Goal: Answer question/provide support: Answer question/provide support

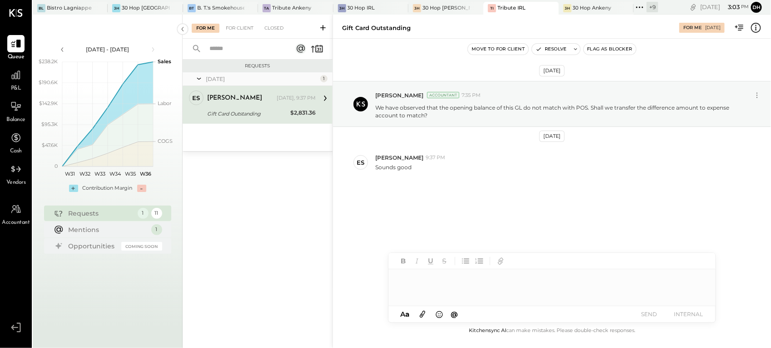
click at [443, 285] on div at bounding box center [552, 287] width 327 height 36
click at [441, 283] on div "**********" at bounding box center [552, 287] width 327 height 36
click at [643, 313] on button "SEND" at bounding box center [649, 314] width 36 height 12
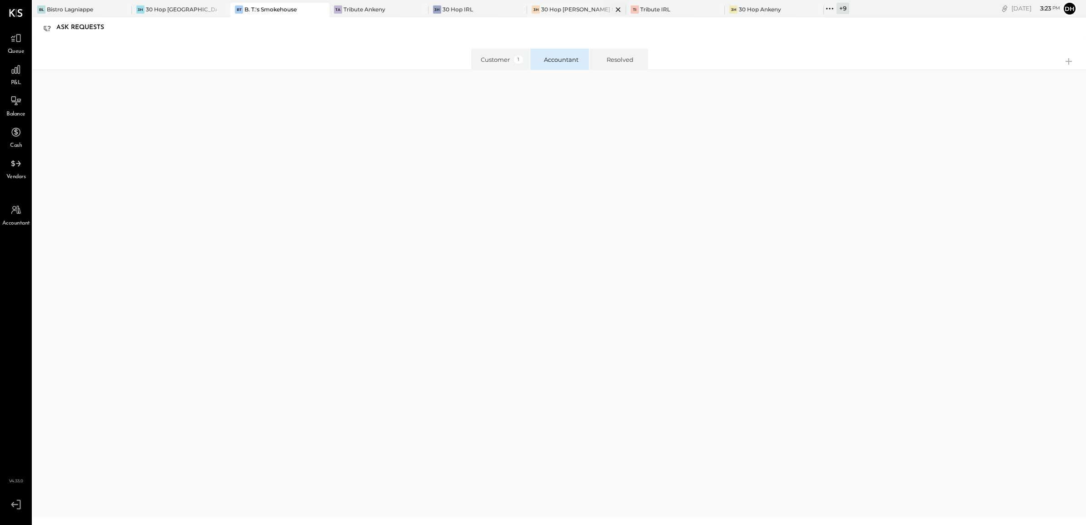
click at [543, 10] on div "30 Hop [PERSON_NAME] Summit" at bounding box center [576, 9] width 71 height 8
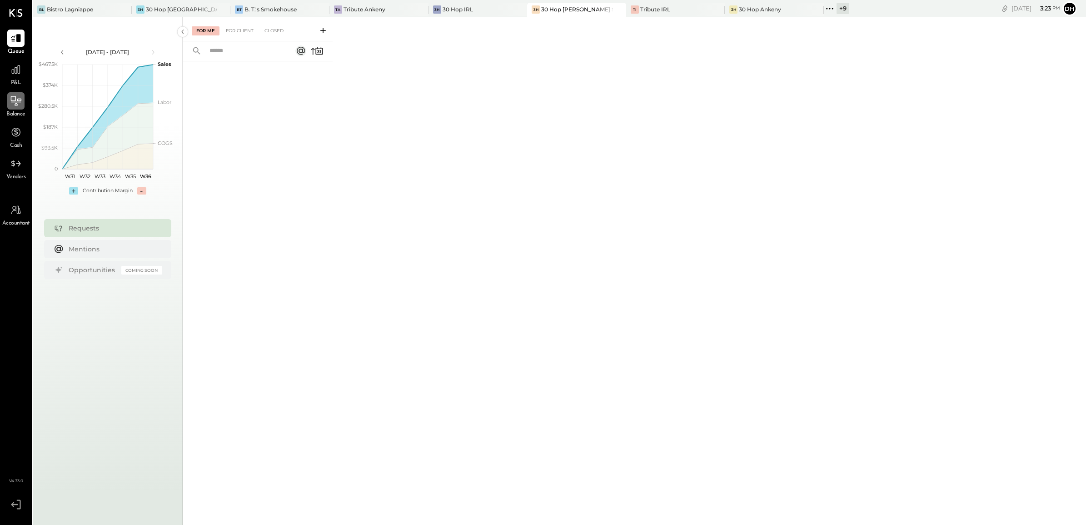
click at [10, 102] on icon at bounding box center [16, 101] width 12 height 12
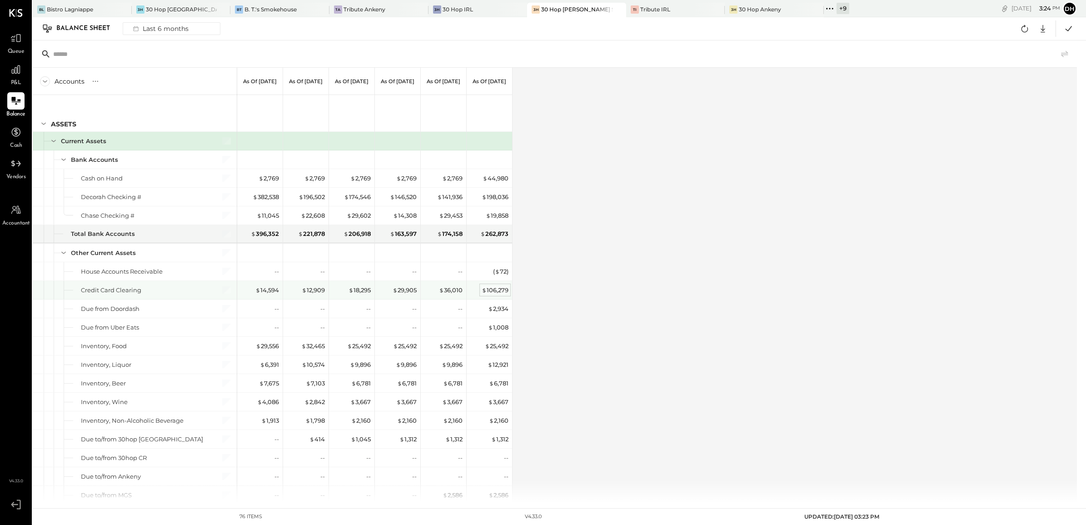
click at [500, 291] on div "$ 106,279" at bounding box center [495, 290] width 27 height 9
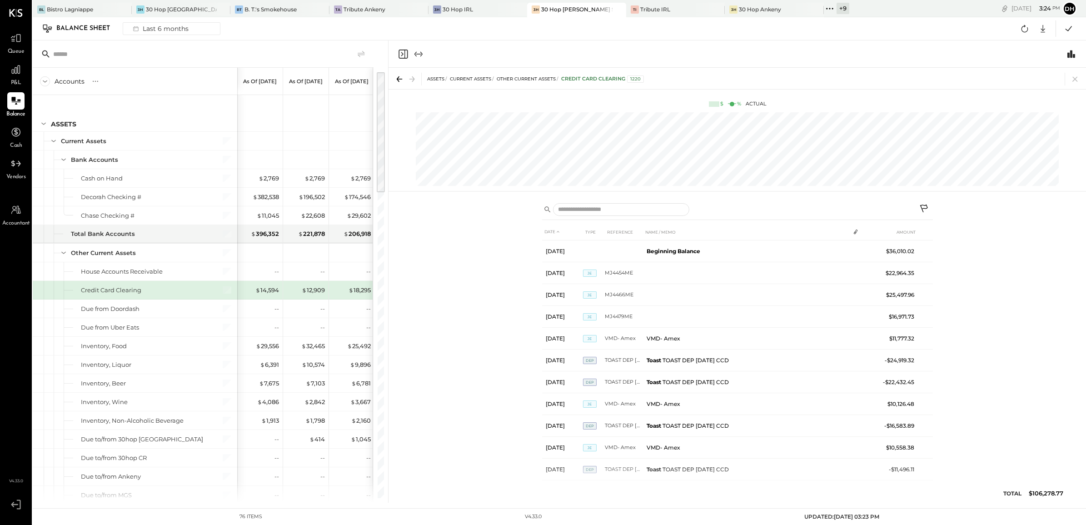
click at [922, 206] on icon at bounding box center [924, 209] width 11 height 11
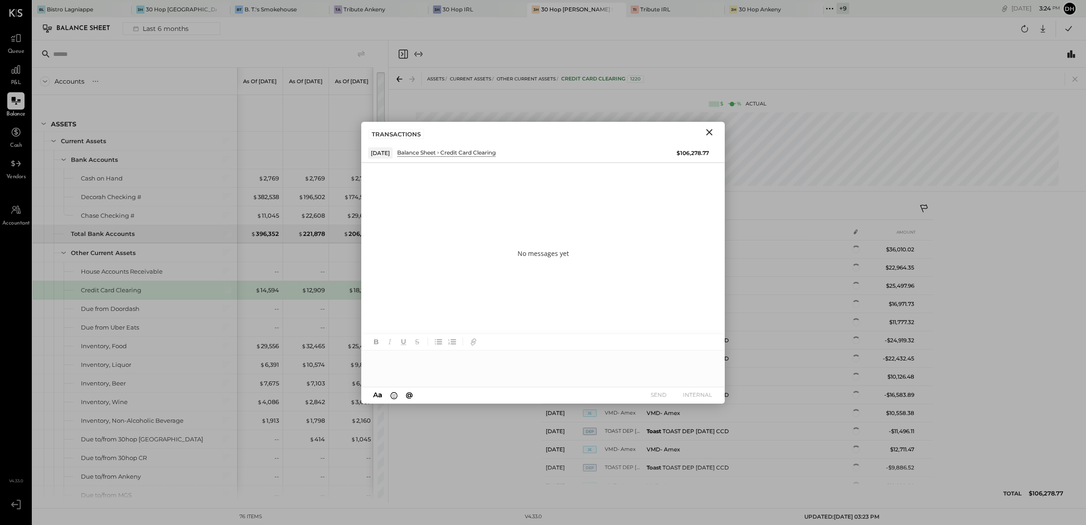
click at [462, 361] on div at bounding box center [543, 368] width 364 height 36
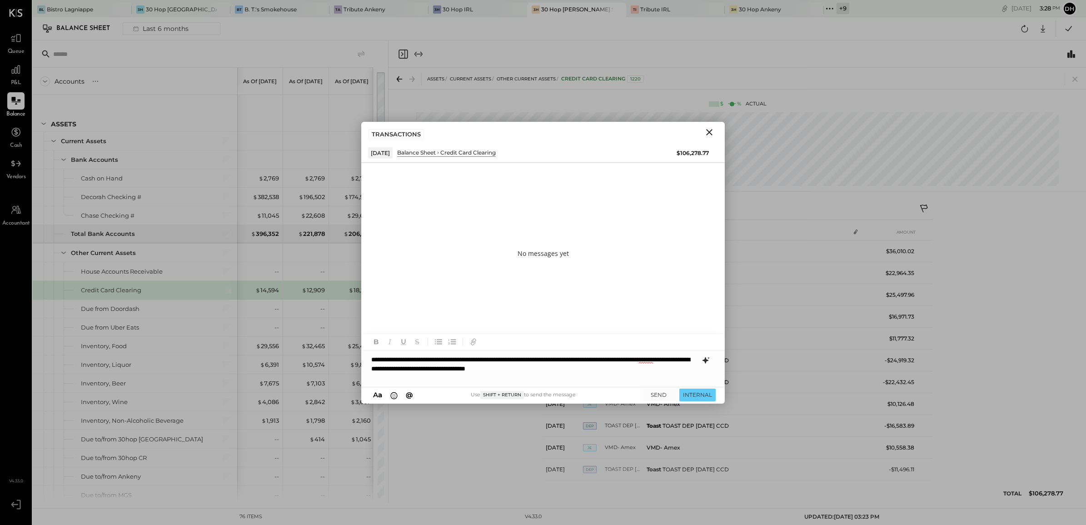
click at [703, 360] on icon at bounding box center [705, 360] width 11 height 11
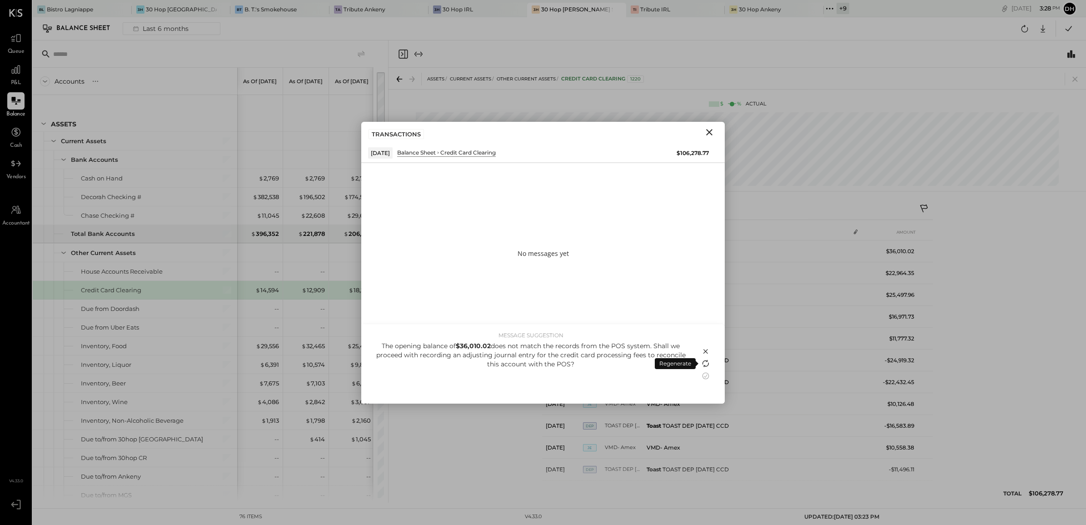
click at [705, 361] on icon at bounding box center [705, 363] width 11 height 11
click at [705, 374] on icon at bounding box center [705, 375] width 11 height 11
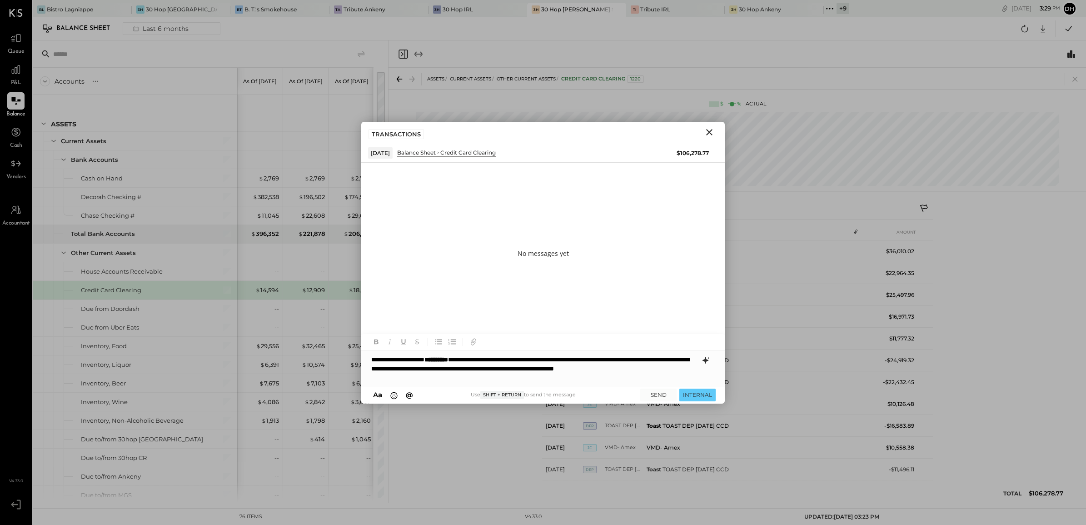
click at [615, 357] on div "**********" at bounding box center [543, 368] width 364 height 36
click at [496, 372] on div "**********" at bounding box center [543, 368] width 364 height 36
click at [666, 390] on button "SEND" at bounding box center [658, 395] width 36 height 12
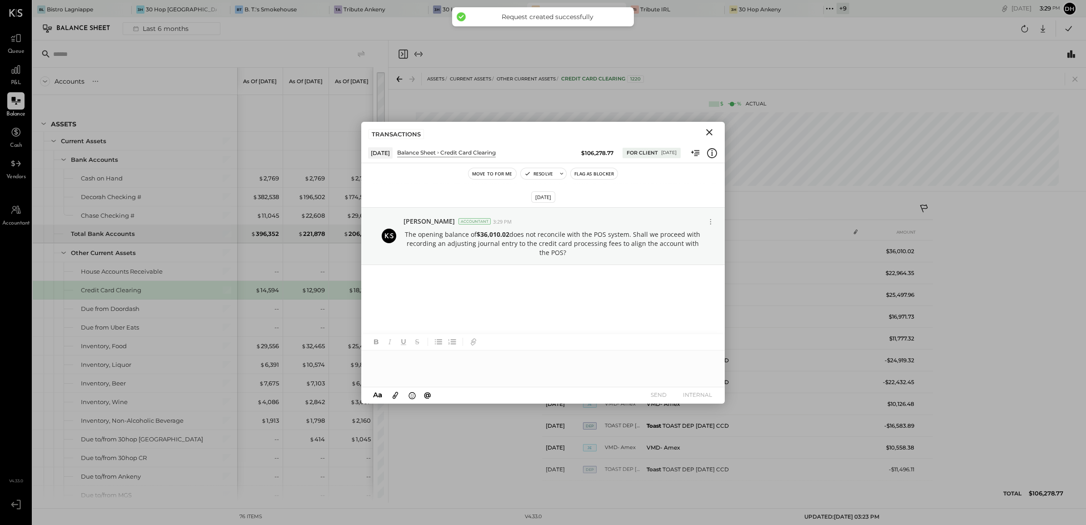
click at [705, 133] on icon "Close" at bounding box center [709, 132] width 11 height 11
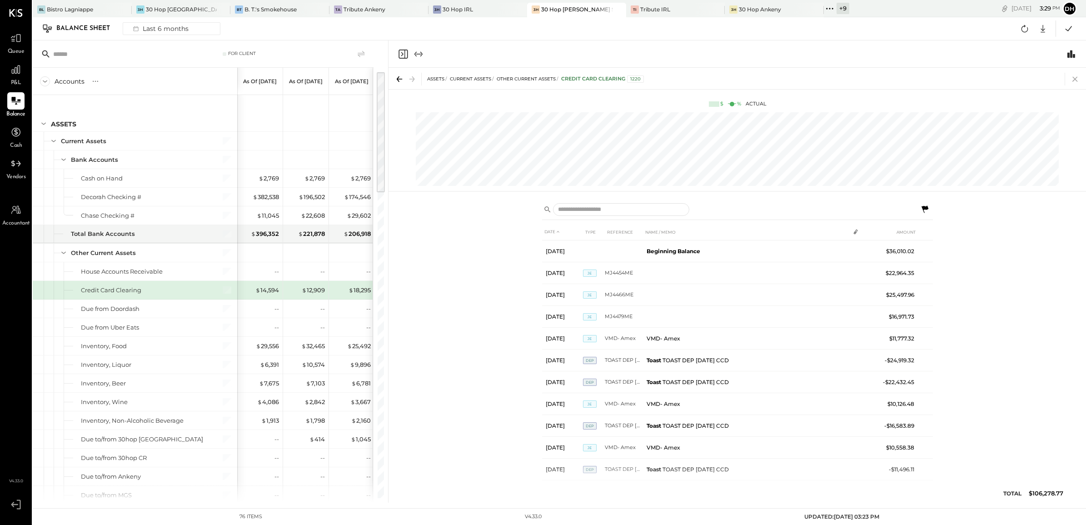
click at [1072, 83] on icon at bounding box center [1075, 79] width 13 height 13
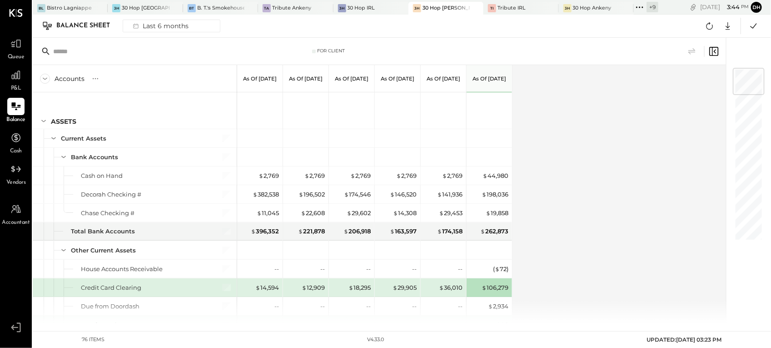
scroll to position [114, 0]
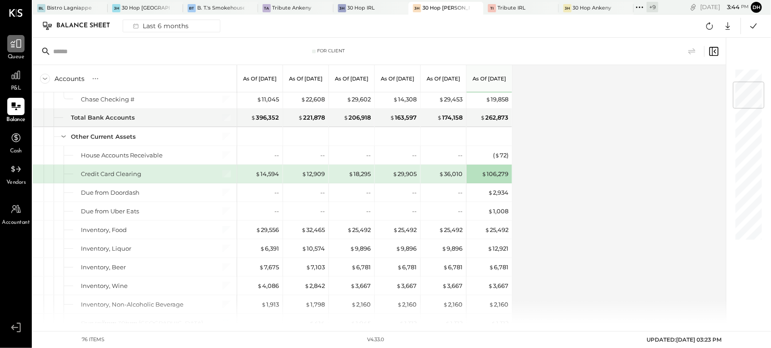
click at [20, 41] on icon at bounding box center [15, 44] width 11 height 9
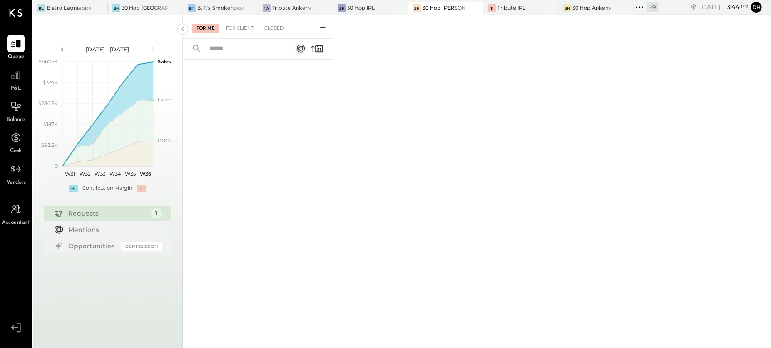
click at [321, 26] on icon at bounding box center [323, 27] width 9 height 9
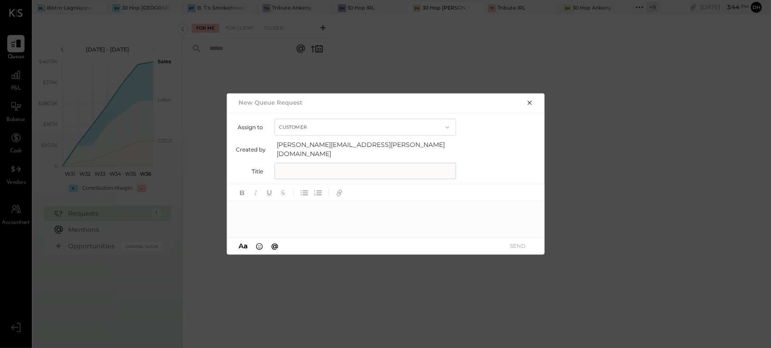
click at [438, 163] on input "text" at bounding box center [365, 171] width 182 height 16
type input "**********"
click at [355, 219] on div at bounding box center [386, 219] width 318 height 36
click at [520, 244] on button "SEND" at bounding box center [518, 245] width 36 height 12
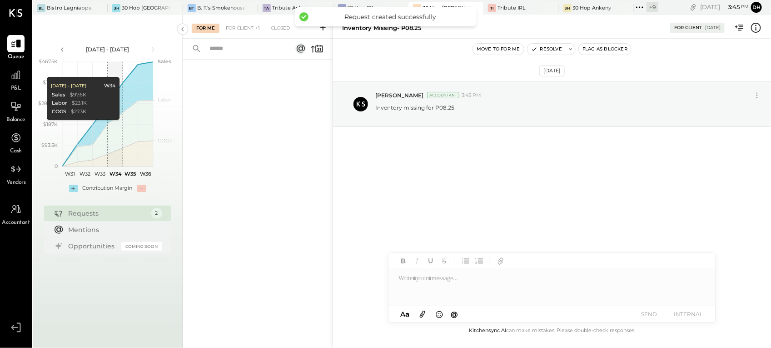
click at [326, 29] on icon at bounding box center [323, 27] width 9 height 9
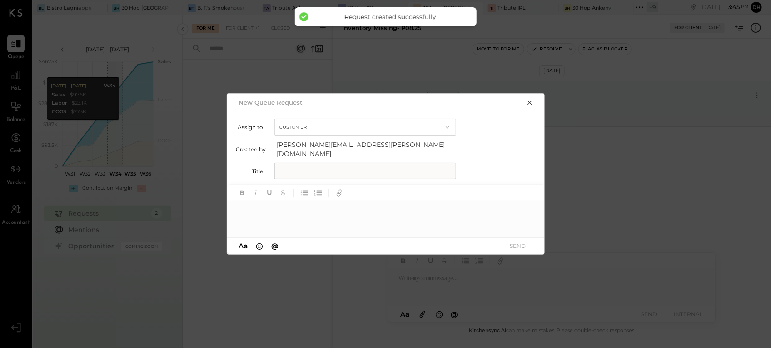
click at [354, 172] on input "text" at bounding box center [365, 171] width 182 height 16
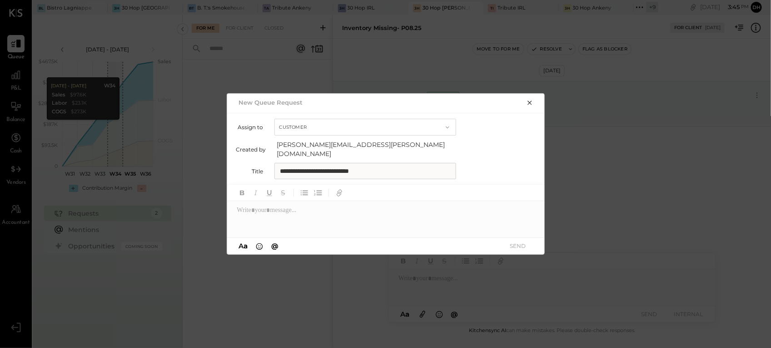
type input "**********"
click at [369, 216] on div at bounding box center [386, 219] width 318 height 36
click at [519, 245] on button "SEND" at bounding box center [518, 245] width 36 height 12
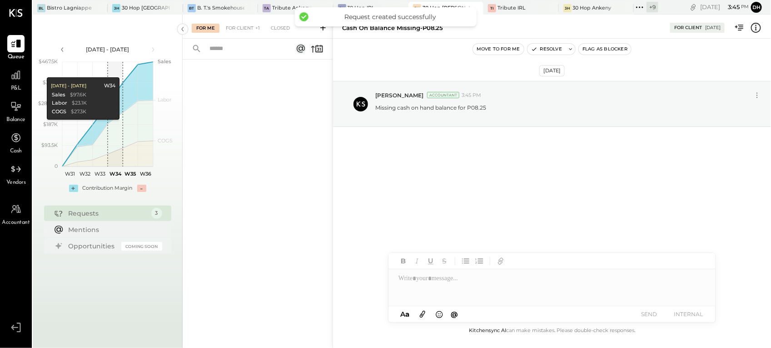
click at [323, 31] on icon at bounding box center [323, 27] width 9 height 9
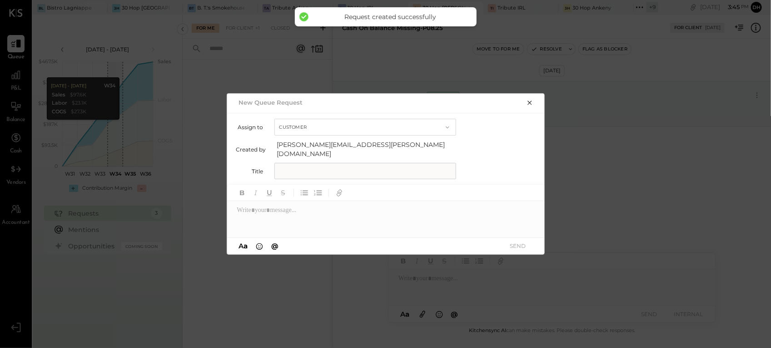
click at [528, 105] on icon "button" at bounding box center [529, 102] width 7 height 7
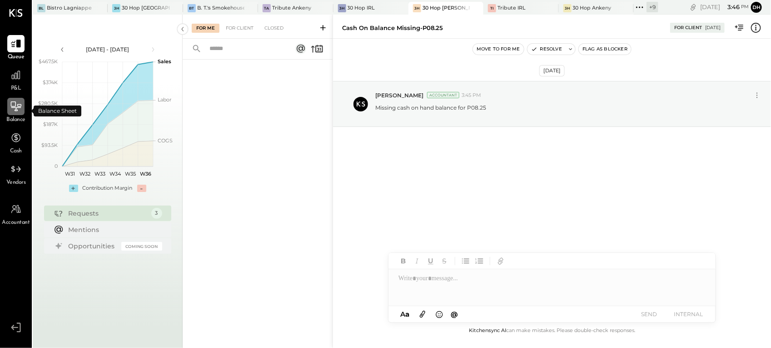
click at [14, 110] on icon at bounding box center [16, 106] width 12 height 12
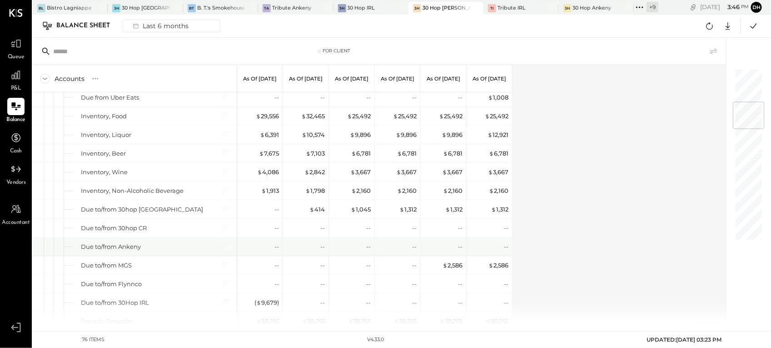
scroll to position [284, 0]
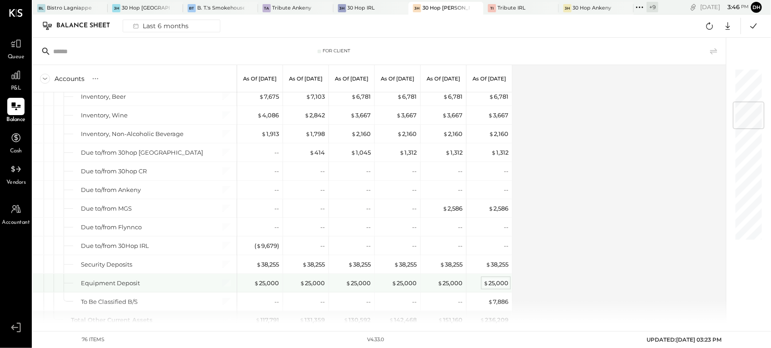
click at [503, 286] on div "$ 25,000" at bounding box center [496, 283] width 25 height 9
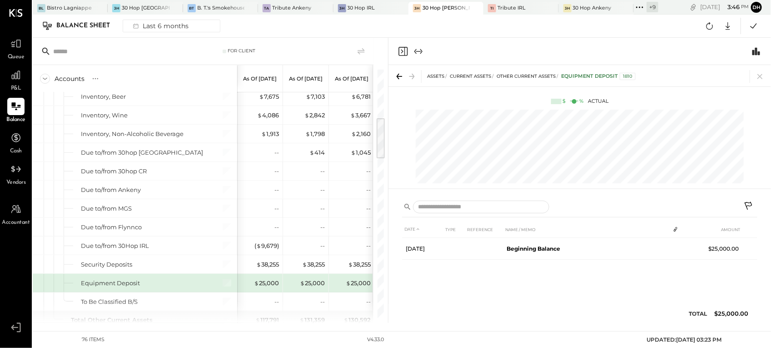
click at [750, 205] on icon at bounding box center [749, 206] width 11 height 11
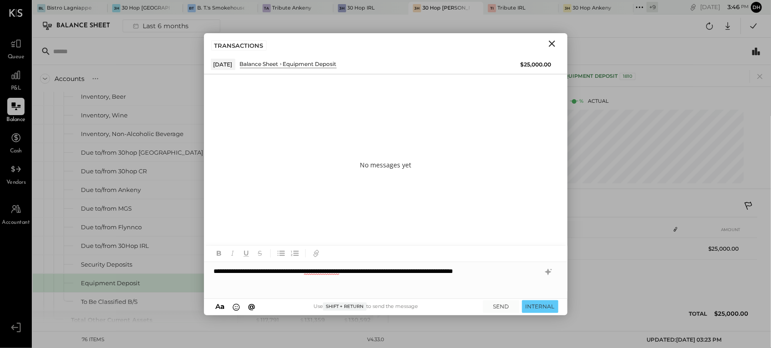
click at [340, 271] on div "**********" at bounding box center [386, 280] width 364 height 36
click at [319, 270] on div "**********" at bounding box center [386, 280] width 364 height 36
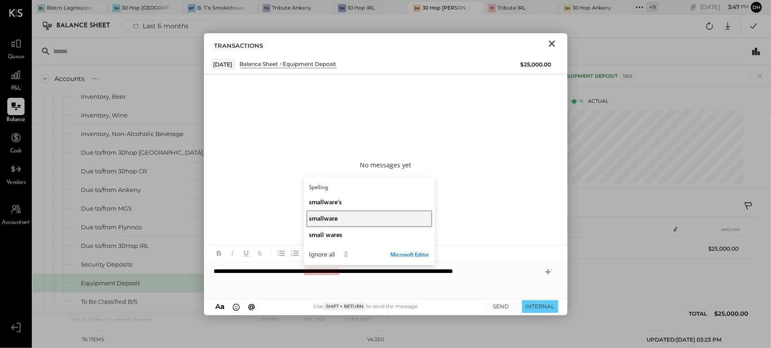
click at [339, 217] on div "smallware" at bounding box center [369, 218] width 120 height 9
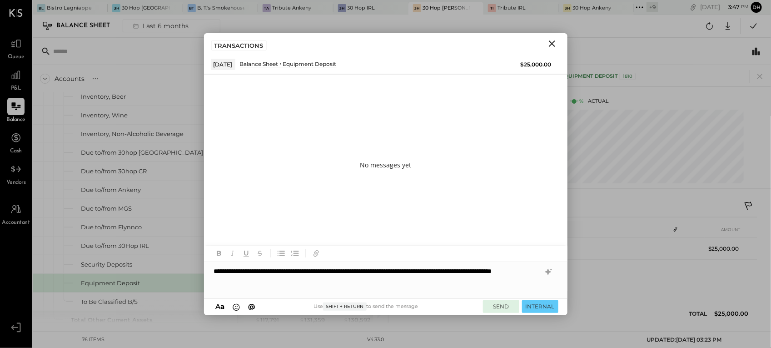
click at [509, 301] on button "SEND" at bounding box center [501, 306] width 36 height 12
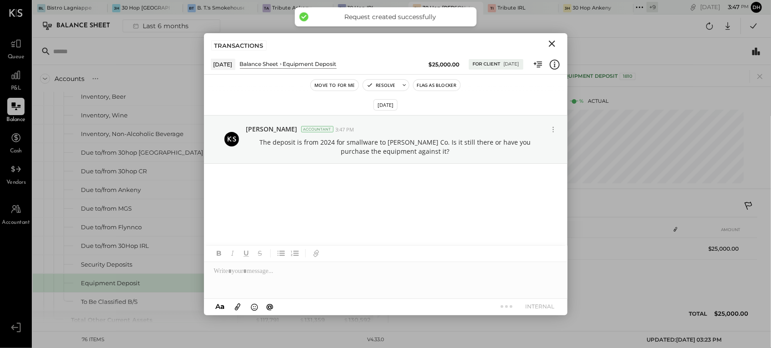
click at [553, 46] on icon "Close" at bounding box center [552, 43] width 11 height 11
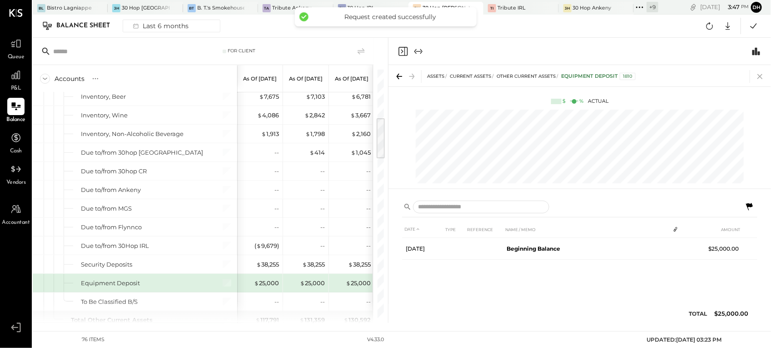
click at [759, 74] on icon at bounding box center [760, 76] width 13 height 13
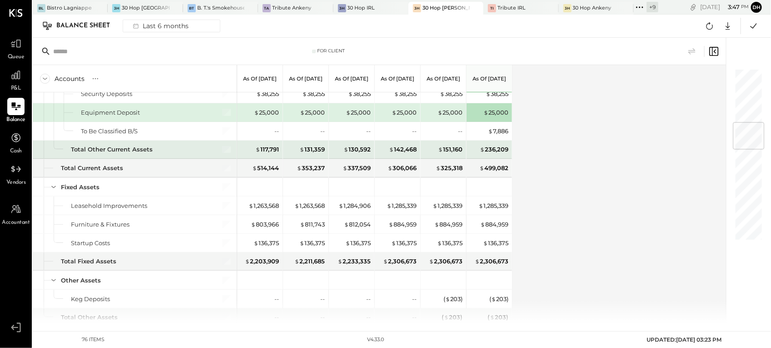
scroll to position [398, 0]
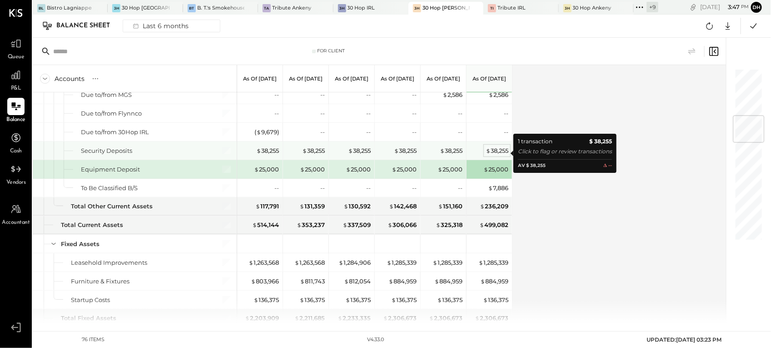
click at [496, 150] on div "$ 38,255" at bounding box center [497, 150] width 23 height 9
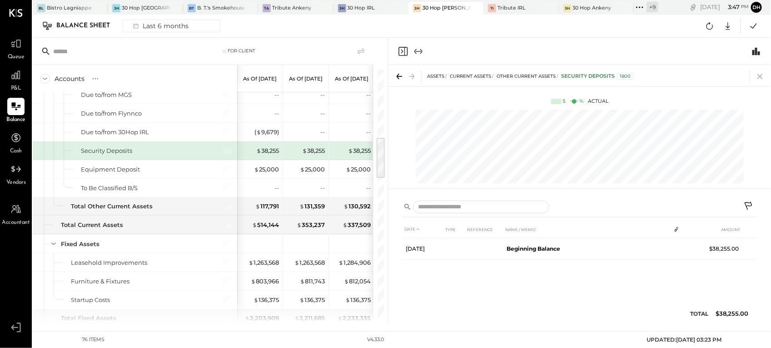
click at [759, 78] on icon at bounding box center [760, 76] width 13 height 13
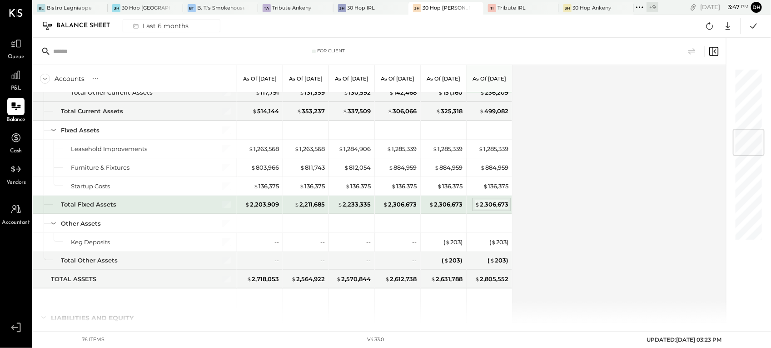
scroll to position [568, 0]
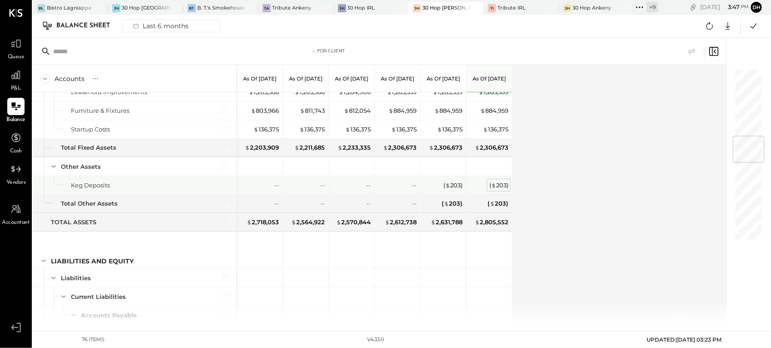
click at [497, 189] on div "( $ 203 )" at bounding box center [498, 185] width 19 height 9
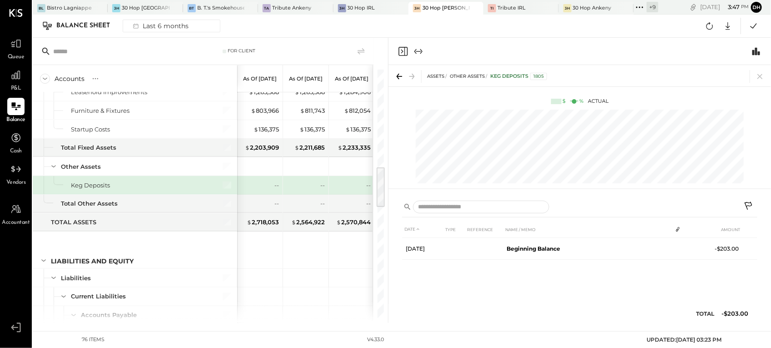
click at [749, 203] on icon at bounding box center [749, 206] width 11 height 11
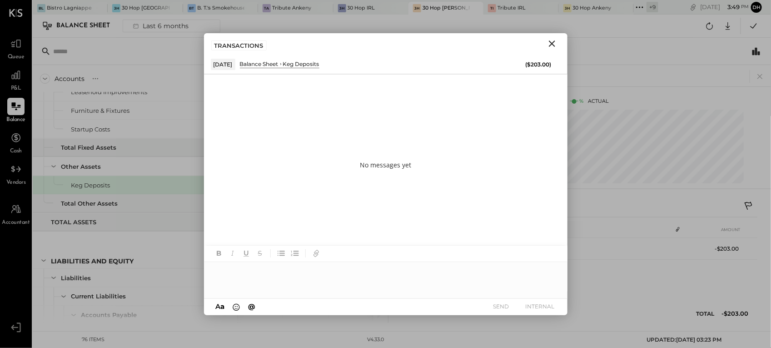
click at [234, 273] on div at bounding box center [386, 280] width 364 height 36
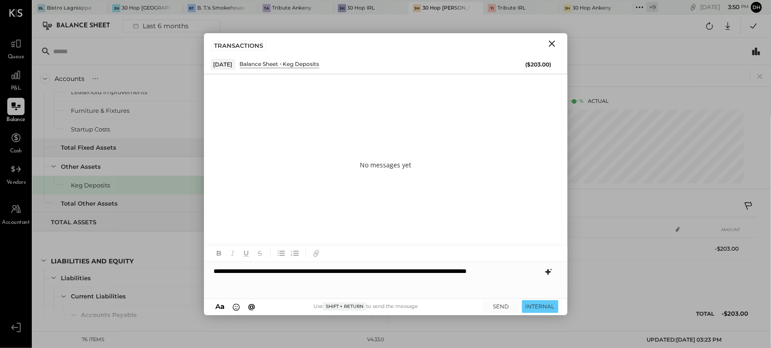
click at [552, 271] on icon at bounding box center [548, 271] width 11 height 11
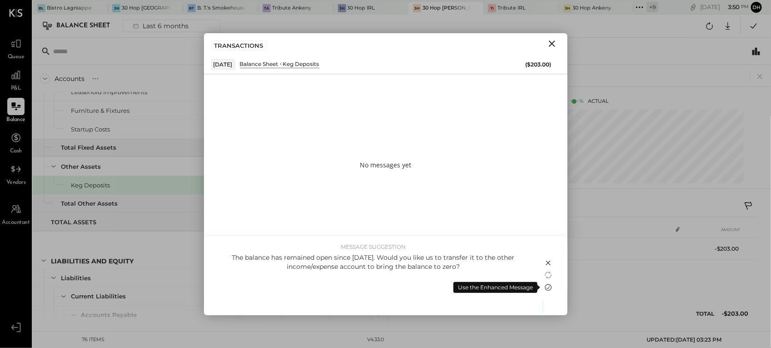
click at [546, 286] on icon at bounding box center [548, 287] width 11 height 11
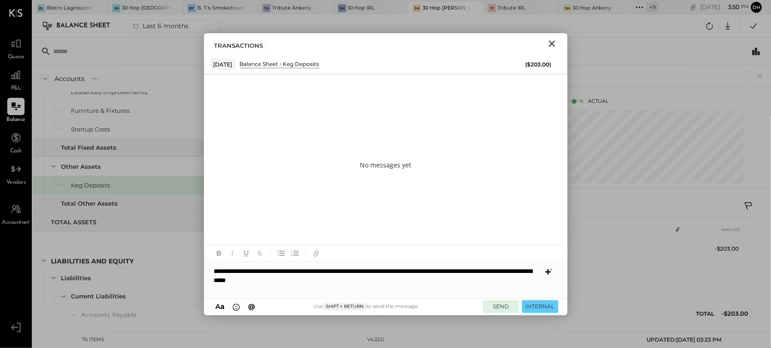
click at [507, 307] on button "SEND" at bounding box center [501, 306] width 36 height 12
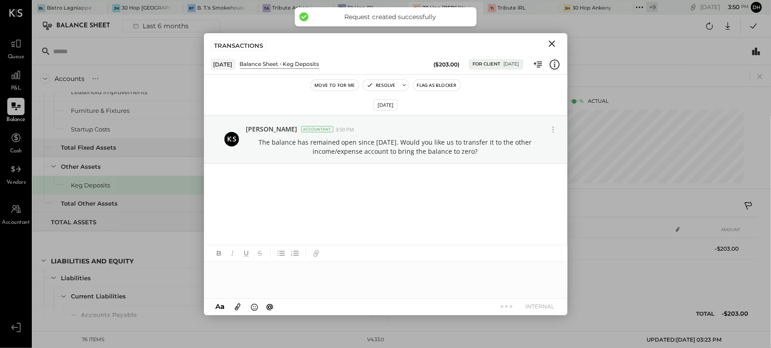
click at [553, 43] on icon "Close" at bounding box center [552, 43] width 6 height 6
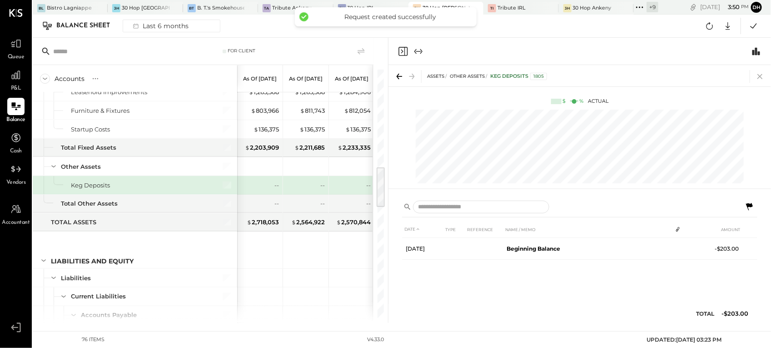
click at [760, 73] on icon at bounding box center [760, 76] width 13 height 13
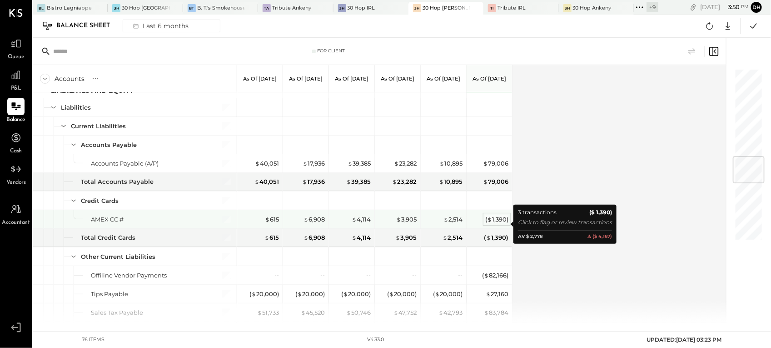
scroll to position [795, 0]
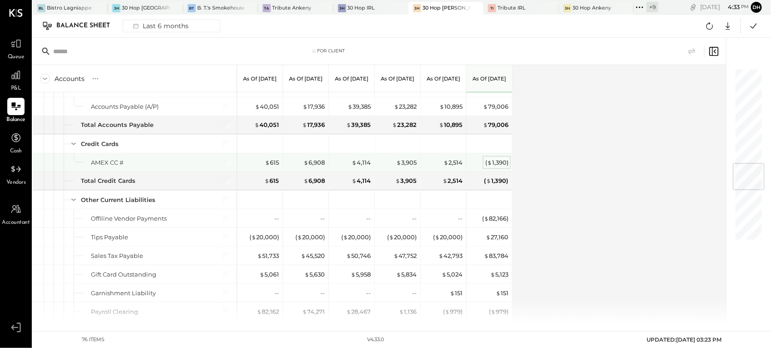
click at [501, 167] on div "( $ 1,390 )" at bounding box center [496, 162] width 23 height 9
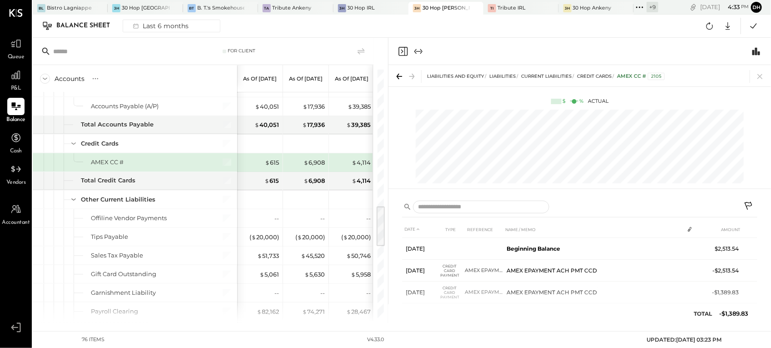
click at [750, 199] on button at bounding box center [749, 207] width 16 height 16
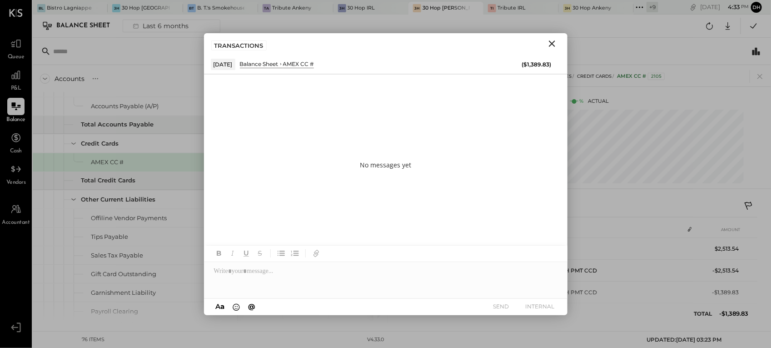
click at [405, 273] on div at bounding box center [386, 280] width 364 height 36
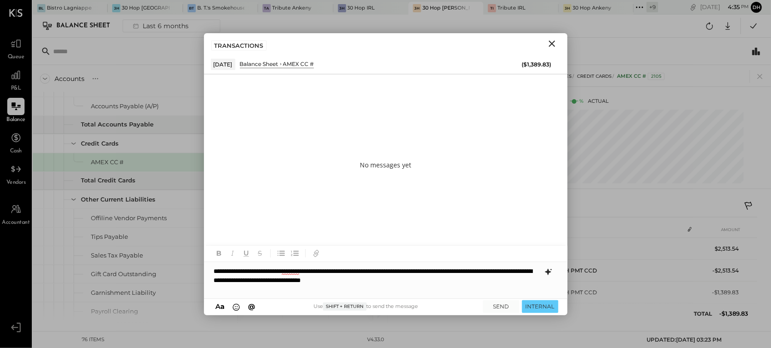
click at [553, 273] on icon at bounding box center [548, 271] width 11 height 11
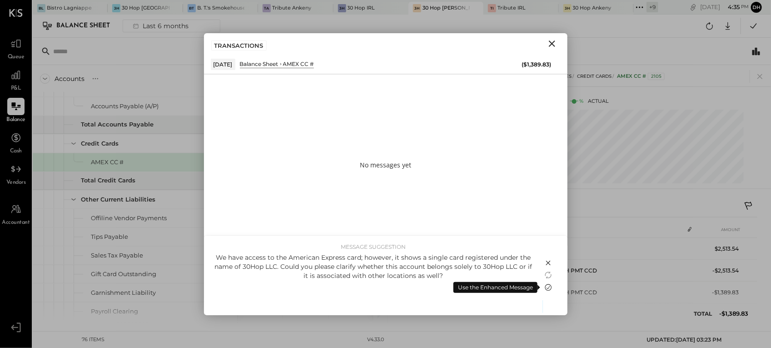
click at [546, 285] on icon at bounding box center [548, 287] width 7 height 7
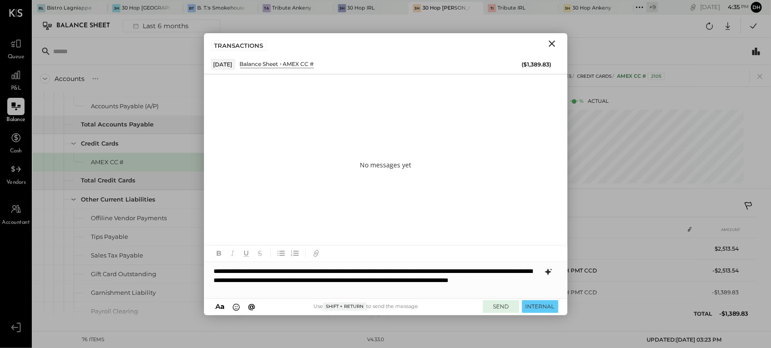
click at [505, 309] on button "SEND" at bounding box center [501, 306] width 36 height 12
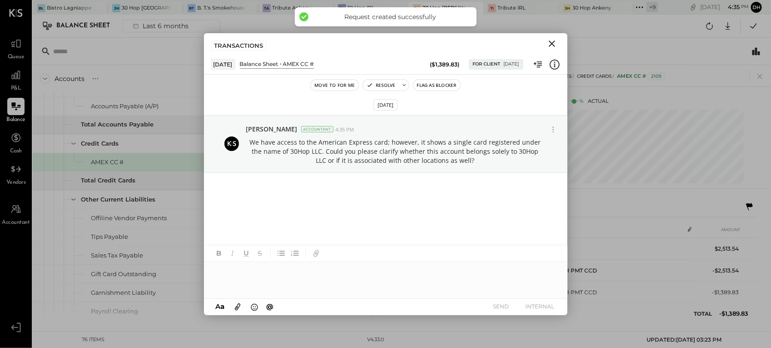
click at [553, 41] on icon "Close" at bounding box center [552, 43] width 11 height 11
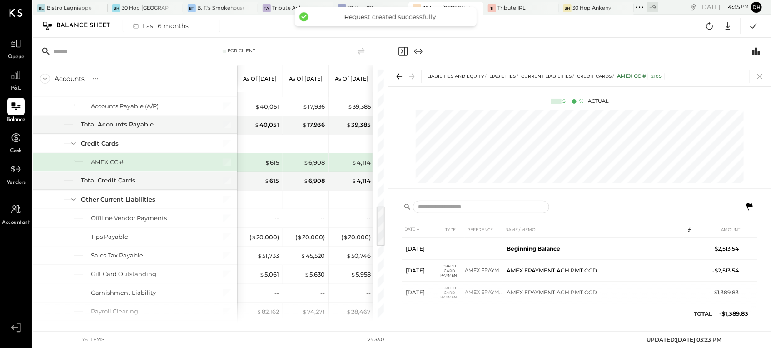
click at [760, 79] on icon at bounding box center [760, 76] width 13 height 13
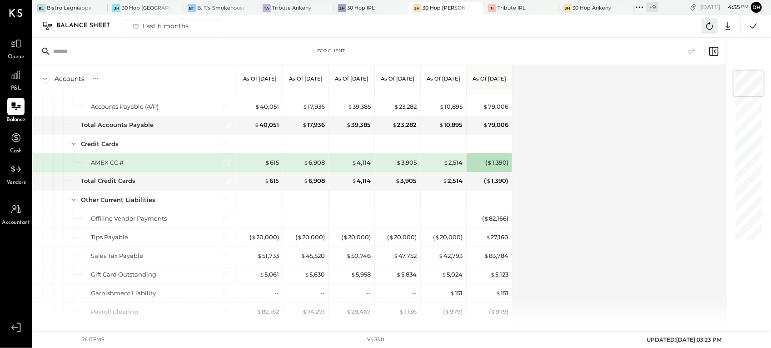
click at [709, 25] on icon at bounding box center [710, 26] width 12 height 12
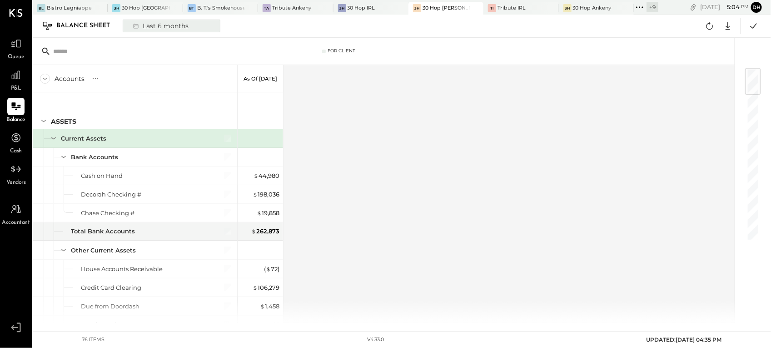
click at [184, 22] on div "Last 6 months" at bounding box center [160, 26] width 65 height 12
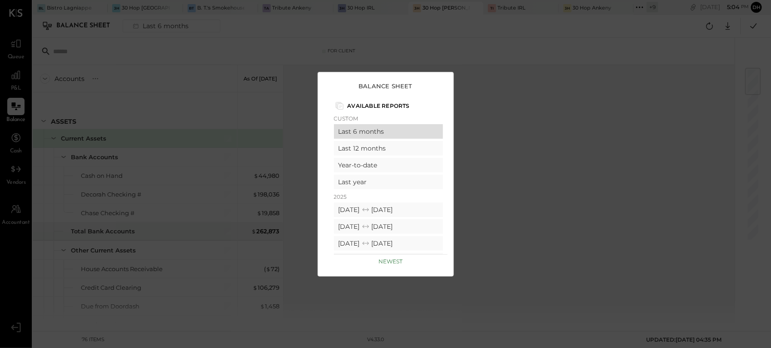
click at [355, 132] on div "Last 6 months" at bounding box center [388, 131] width 109 height 15
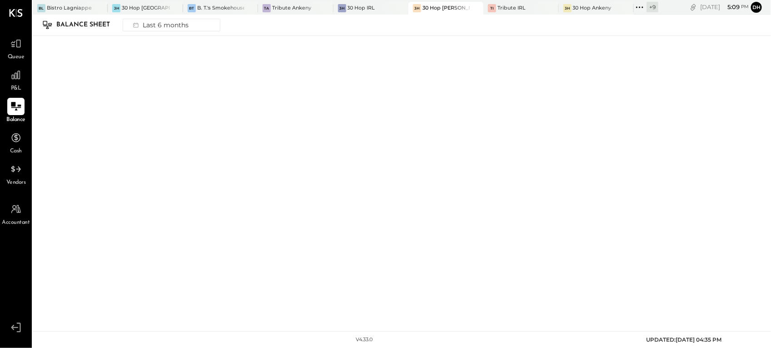
click at [10, 107] on icon at bounding box center [16, 106] width 12 height 12
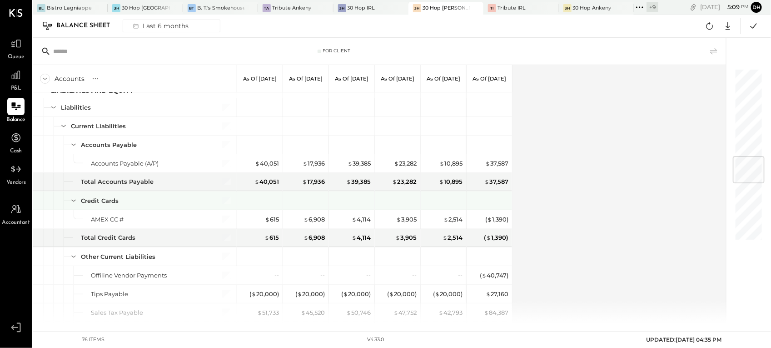
scroll to position [852, 0]
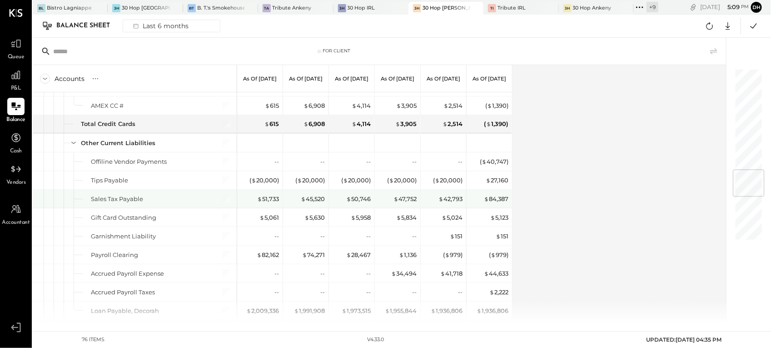
click at [496, 208] on div "$ 84,387" at bounding box center [490, 198] width 36 height 18
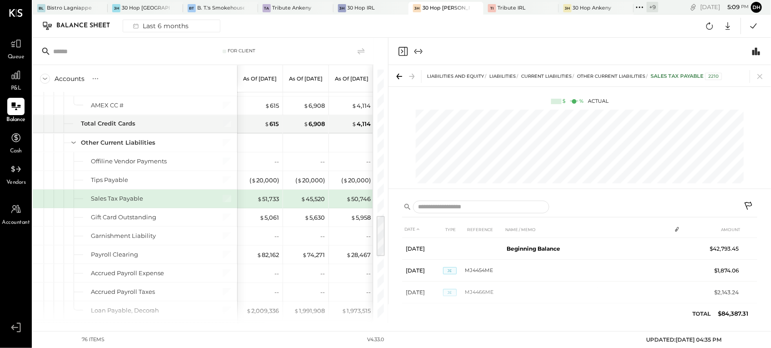
click at [748, 204] on icon at bounding box center [749, 206] width 11 height 11
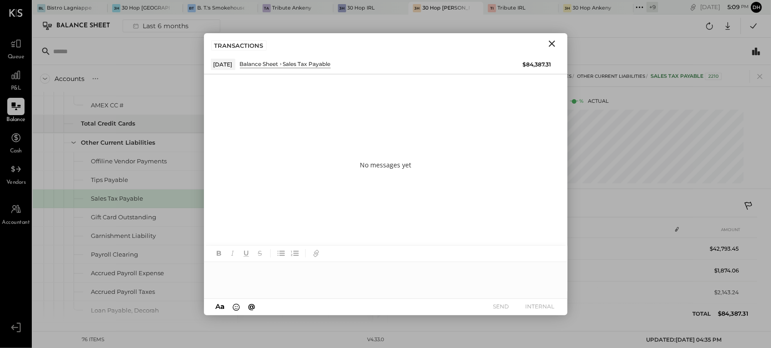
click at [420, 291] on div at bounding box center [386, 280] width 364 height 36
click at [376, 273] on div "**********" at bounding box center [386, 280] width 364 height 36
click at [553, 40] on icon "Close" at bounding box center [552, 43] width 11 height 11
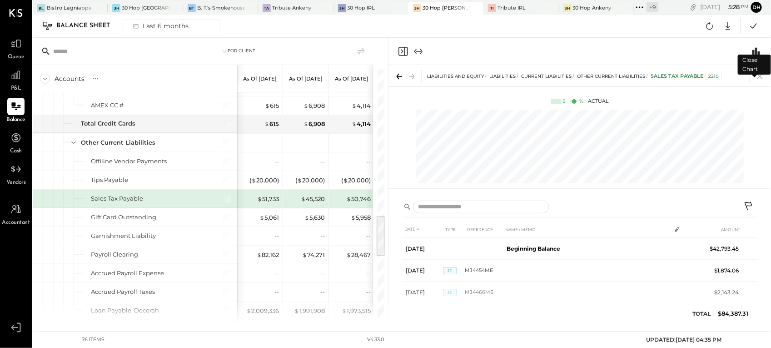
click at [763, 75] on icon at bounding box center [760, 76] width 13 height 13
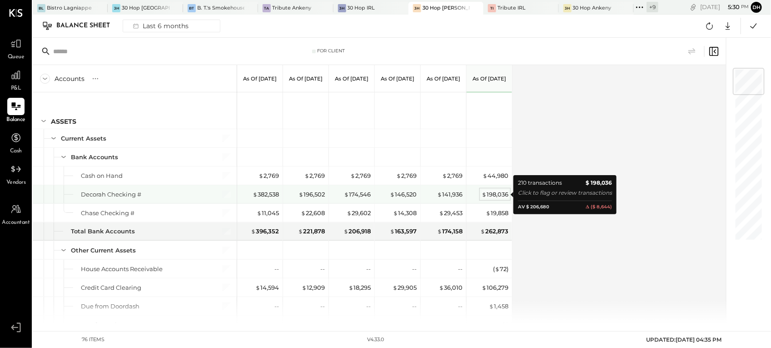
click at [496, 194] on div "$ 198,036" at bounding box center [495, 194] width 27 height 9
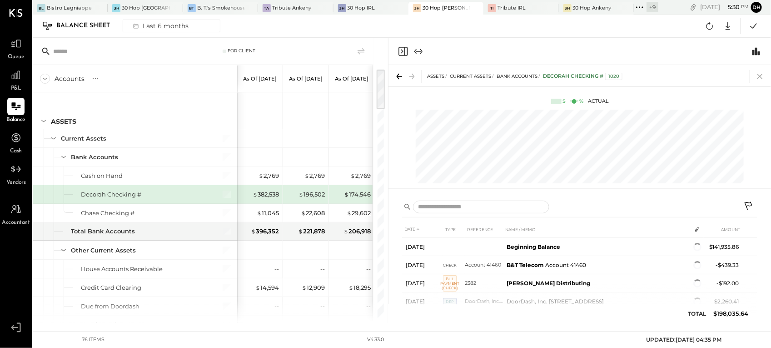
click at [759, 76] on icon at bounding box center [760, 76] width 13 height 13
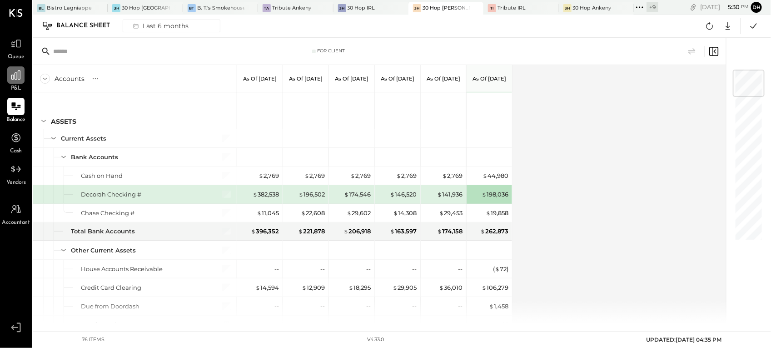
click at [9, 70] on div at bounding box center [15, 74] width 17 height 17
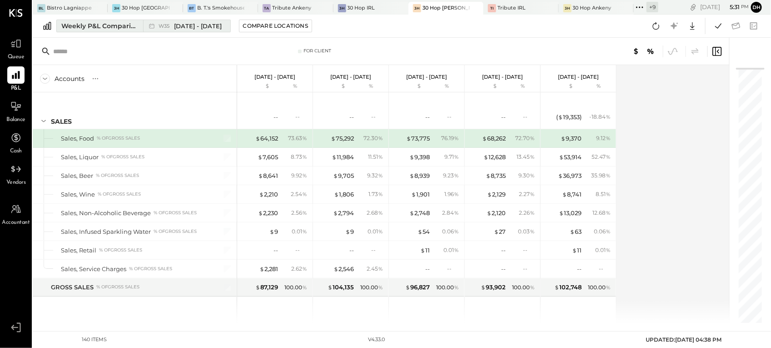
click at [94, 23] on div "Weekly P&L Comparison" at bounding box center [99, 25] width 76 height 9
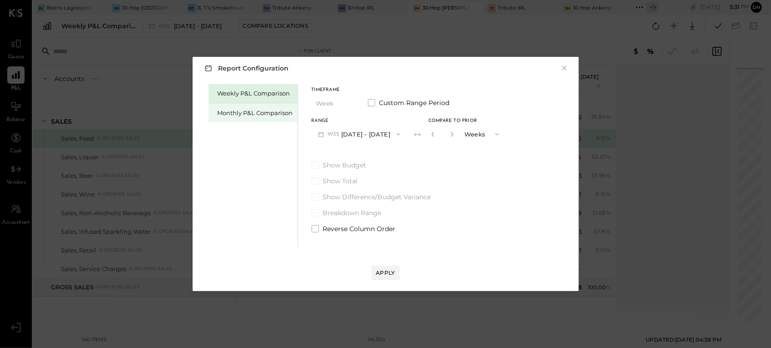
click at [270, 121] on div "Monthly P&L Comparison" at bounding box center [253, 112] width 89 height 19
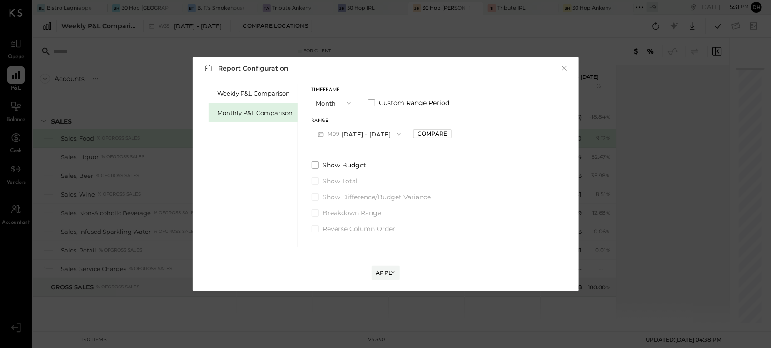
click at [380, 137] on button "M09 Sep 1 - 30, 2025" at bounding box center [360, 133] width 96 height 17
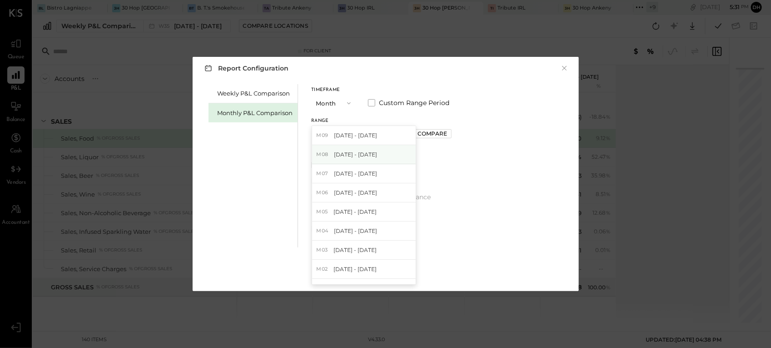
click at [372, 153] on span "Aug 1 - 31, 2025" at bounding box center [355, 154] width 43 height 8
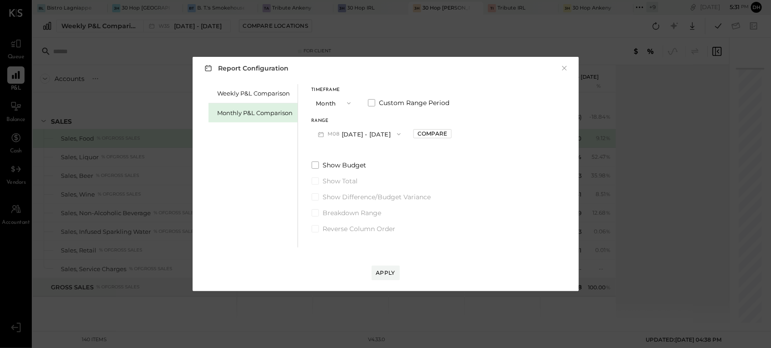
click at [423, 135] on div "Compare" at bounding box center [433, 134] width 30 height 8
click at [450, 135] on icon "button" at bounding box center [452, 133] width 5 height 5
click at [450, 136] on icon "button" at bounding box center [452, 133] width 5 height 5
type input "*"
click at [374, 272] on button "Apply" at bounding box center [386, 272] width 28 height 15
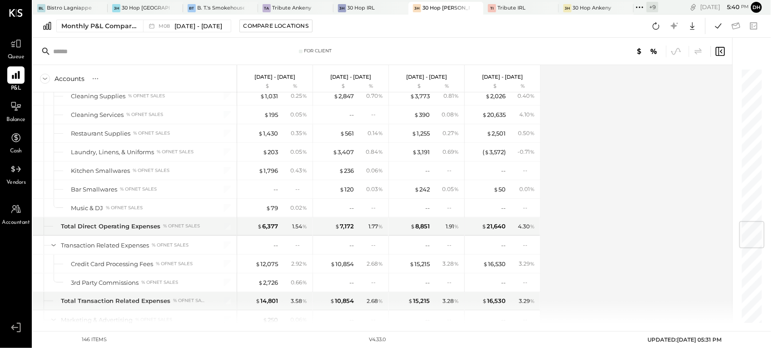
scroll to position [1306, 0]
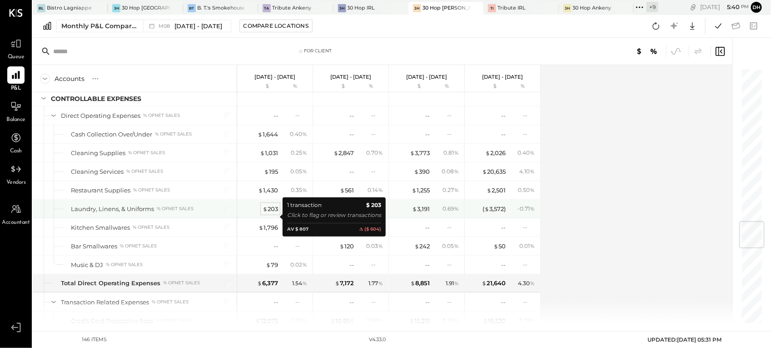
click at [266, 213] on div "$ 203" at bounding box center [270, 208] width 15 height 9
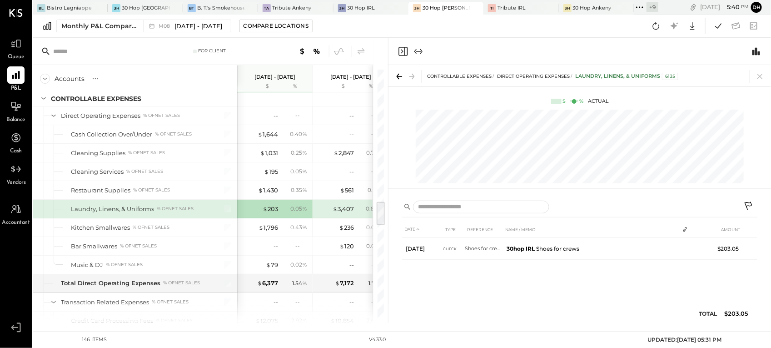
click at [751, 207] on icon at bounding box center [749, 206] width 11 height 11
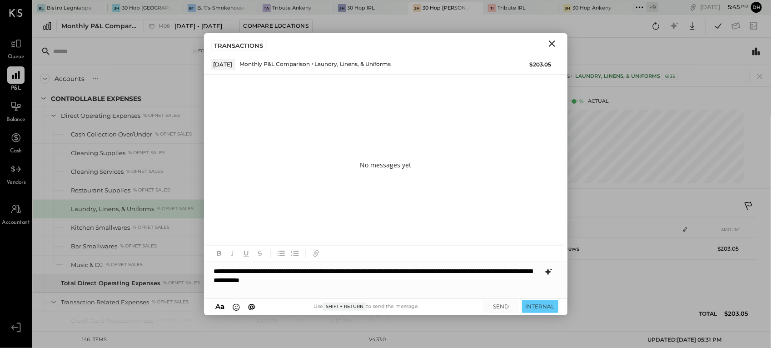
click at [547, 270] on icon at bounding box center [548, 271] width 6 height 6
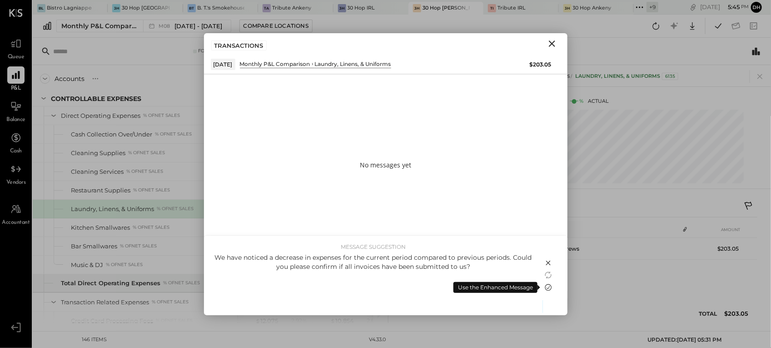
click at [547, 291] on icon at bounding box center [548, 287] width 11 height 11
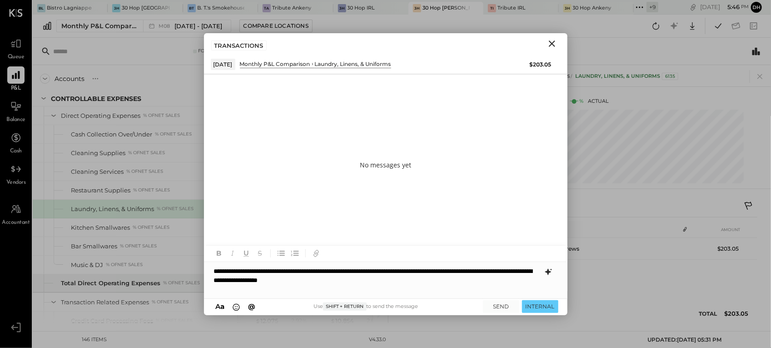
click at [396, 281] on div "**********" at bounding box center [386, 280] width 364 height 36
click at [501, 302] on button "SEND" at bounding box center [501, 306] width 36 height 12
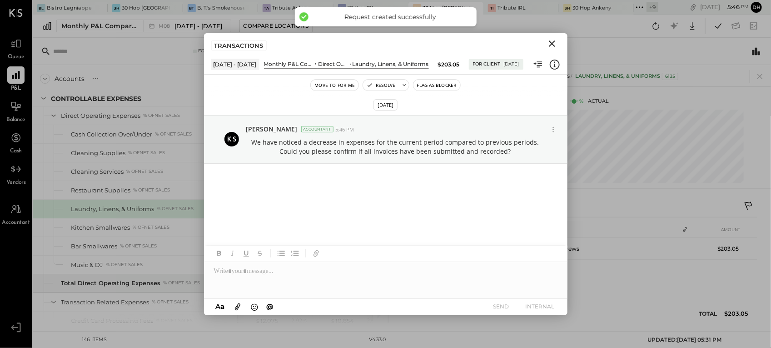
click at [551, 42] on icon "Close" at bounding box center [552, 43] width 6 height 6
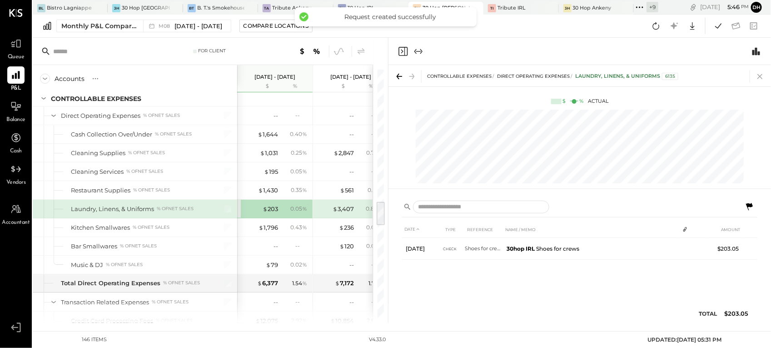
click at [760, 76] on icon at bounding box center [760, 76] width 5 height 5
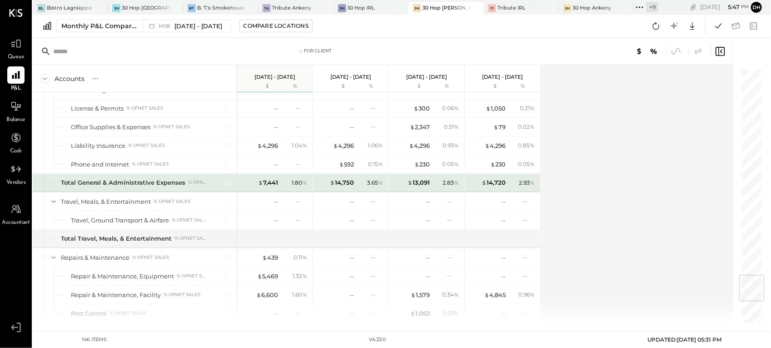
scroll to position [1818, 0]
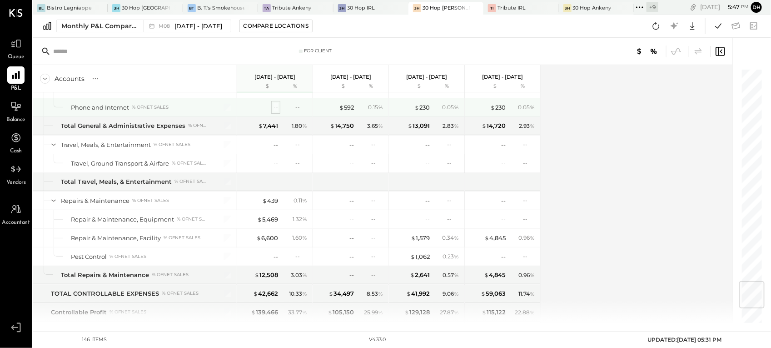
click at [275, 112] on div "--" at bounding box center [276, 107] width 5 height 9
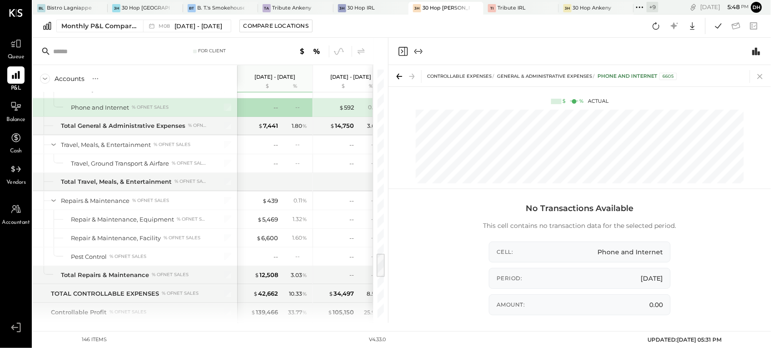
click at [760, 75] on icon at bounding box center [760, 76] width 13 height 13
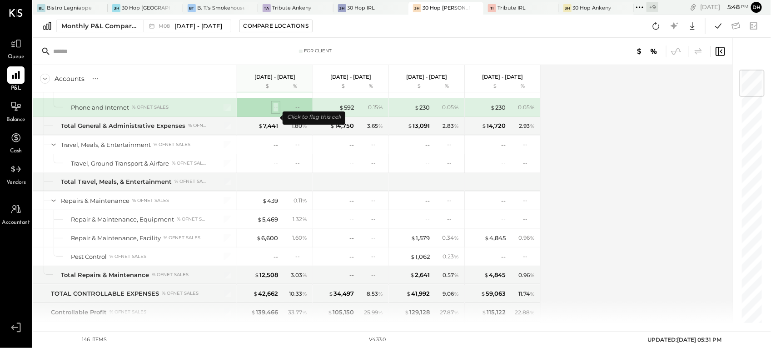
click at [276, 112] on div "--" at bounding box center [276, 107] width 5 height 9
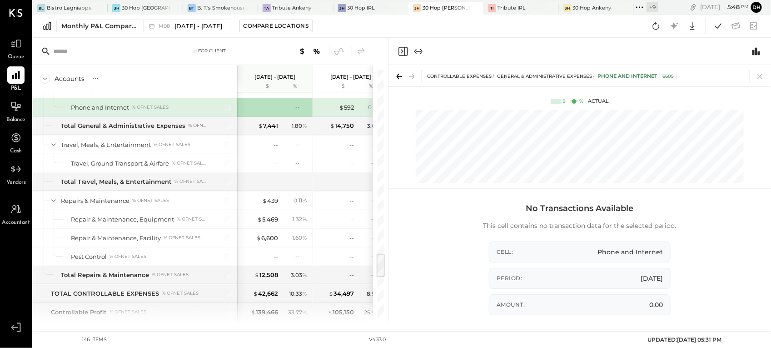
click at [766, 199] on div "No Transactions Available This cell contains no transaction data for the select…" at bounding box center [580, 258] width 383 height 129
click at [692, 235] on div "No Transactions Available This cell contains no transaction data for the select…" at bounding box center [579, 263] width 355 height 129
click at [626, 251] on span "Phone and Internet" at bounding box center [630, 251] width 65 height 9
click at [698, 91] on div "CONTROLLABLE EXPENSES General & Administrative Expenses Phone and Internet 6605…" at bounding box center [580, 132] width 383 height 135
click at [765, 76] on icon at bounding box center [760, 76] width 13 height 13
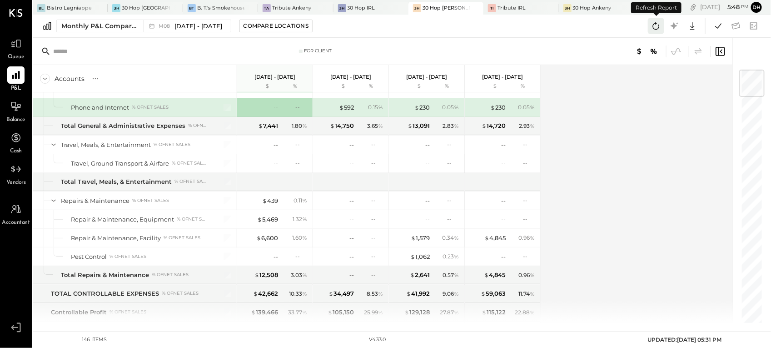
click at [657, 28] on icon at bounding box center [656, 26] width 12 height 12
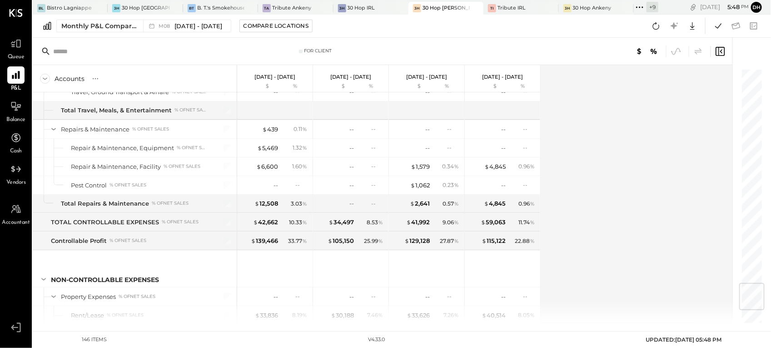
scroll to position [1775, 0]
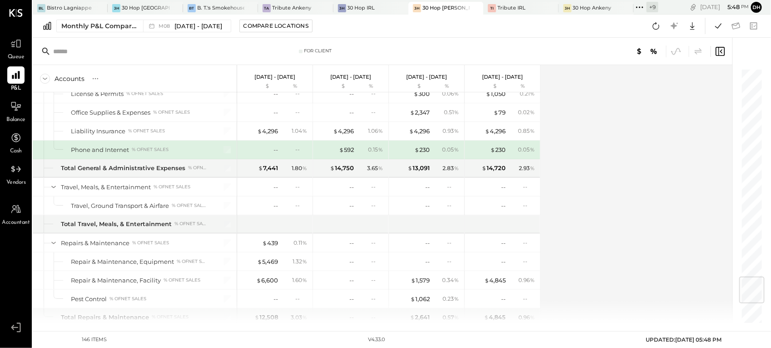
click at [274, 159] on div "-- --" at bounding box center [276, 149] width 68 height 18
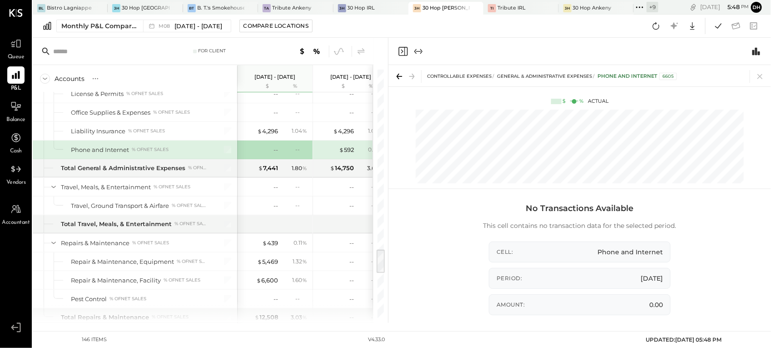
click at [299, 153] on div "--" at bounding box center [301, 149] width 12 height 8
click at [276, 154] on div "--" at bounding box center [276, 149] width 5 height 9
click at [517, 78] on span "General & Administrative Expenses" at bounding box center [544, 76] width 95 height 6
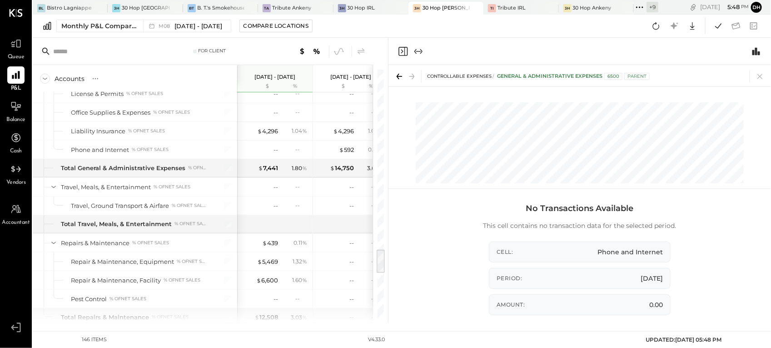
scroll to position [1550, 0]
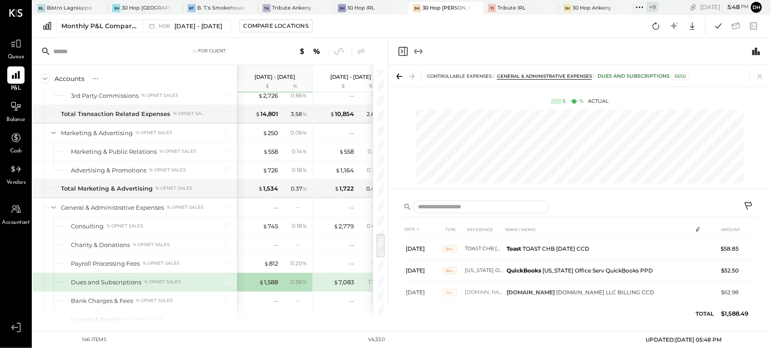
scroll to position [1625, 0]
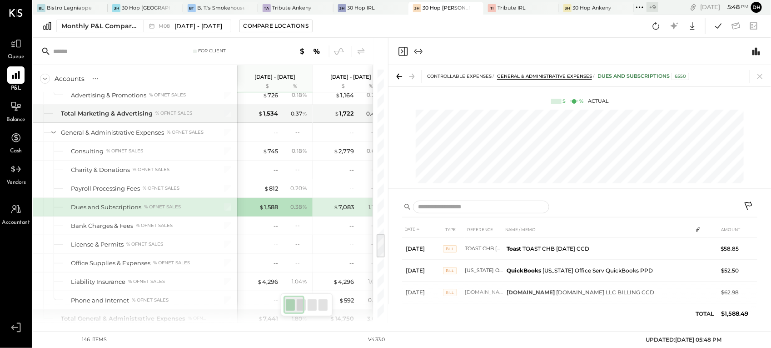
click at [639, 82] on div "CONTROLLABLE EXPENSES General & Administrative Expenses Dues and Subscriptions …" at bounding box center [584, 78] width 314 height 10
click at [641, 74] on div "Dues and Subscriptions 6550" at bounding box center [644, 76] width 92 height 7
click at [403, 77] on icon at bounding box center [399, 76] width 13 height 13
click at [766, 76] on icon at bounding box center [760, 76] width 13 height 13
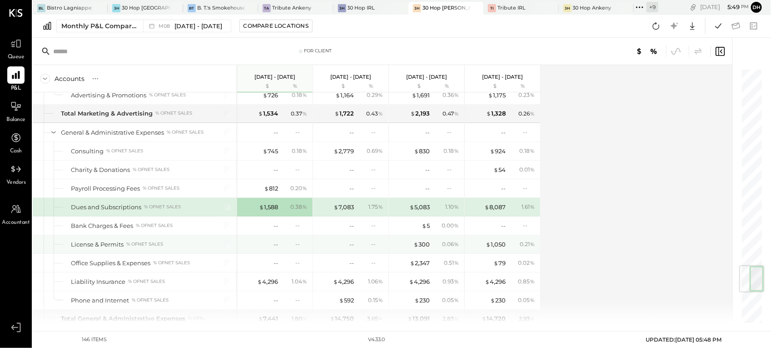
scroll to position [1682, 0]
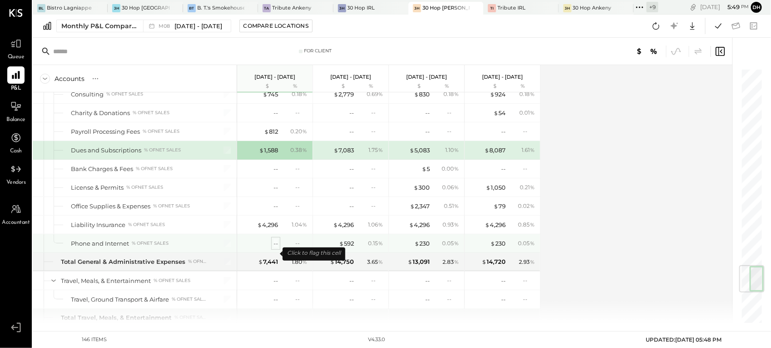
click at [274, 248] on div "--" at bounding box center [276, 243] width 5 height 9
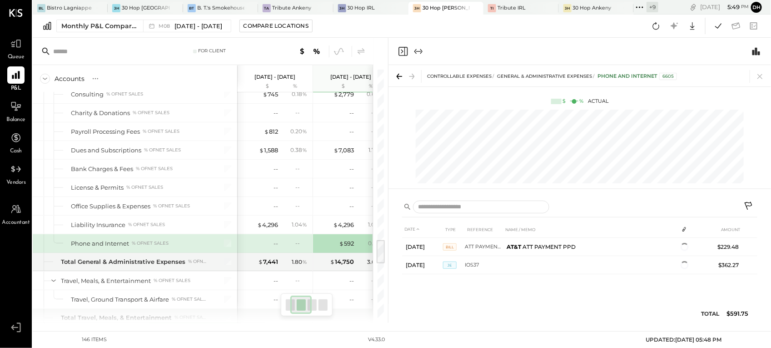
scroll to position [0, 46]
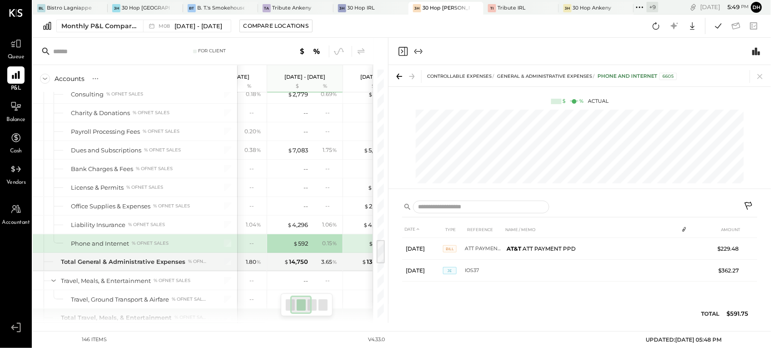
click at [259, 248] on div "-- --" at bounding box center [230, 243] width 68 height 18
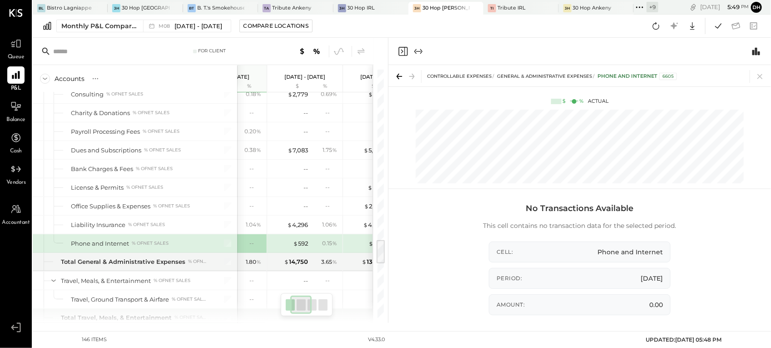
click at [250, 247] on div "--" at bounding box center [255, 243] width 12 height 8
click at [757, 74] on icon at bounding box center [760, 76] width 13 height 13
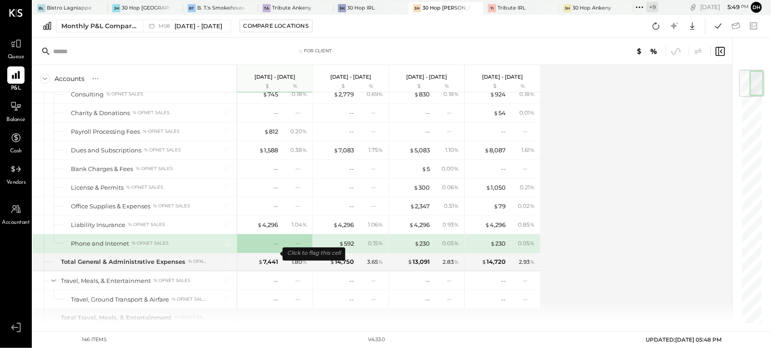
drag, startPoint x: 271, startPoint y: 253, endPoint x: 264, endPoint y: 250, distance: 7.3
click at [264, 248] on div "--" at bounding box center [260, 243] width 36 height 9
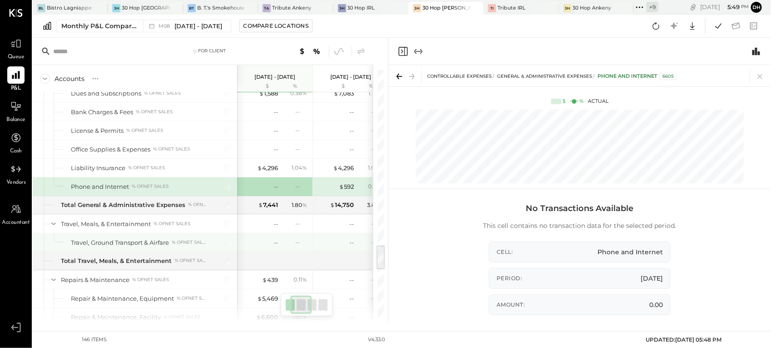
scroll to position [1795, 0]
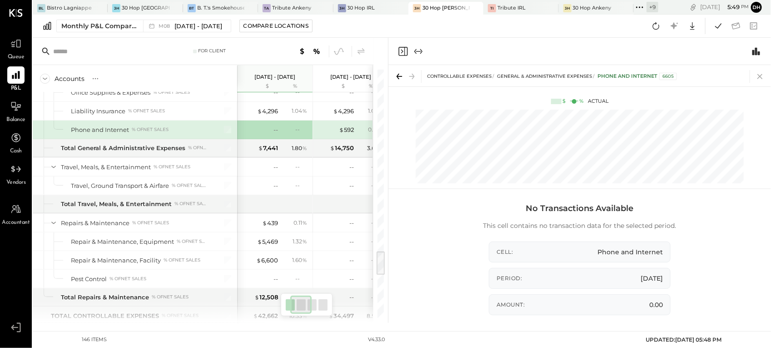
click at [763, 71] on icon at bounding box center [760, 76] width 13 height 13
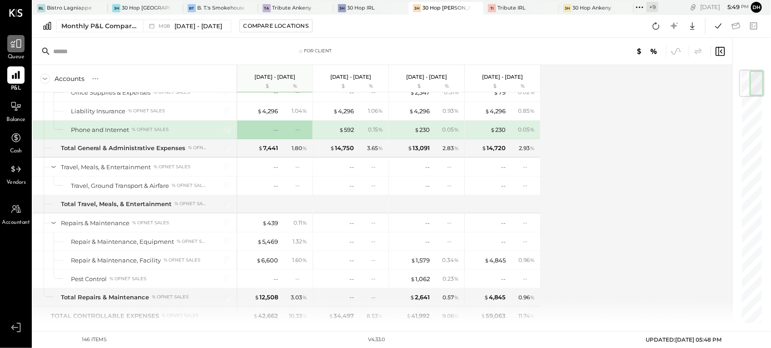
click at [18, 47] on icon at bounding box center [15, 44] width 11 height 9
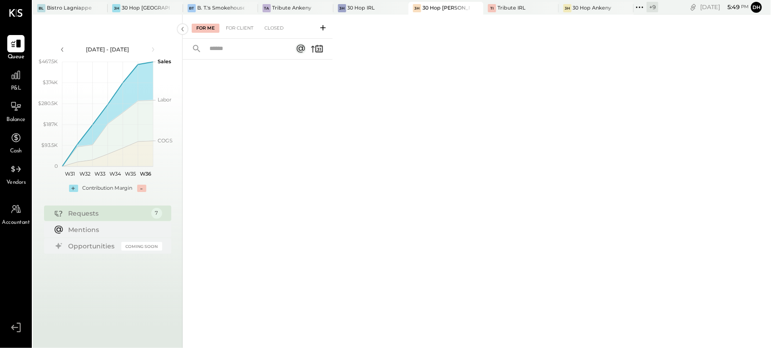
click at [321, 26] on icon at bounding box center [323, 27] width 9 height 9
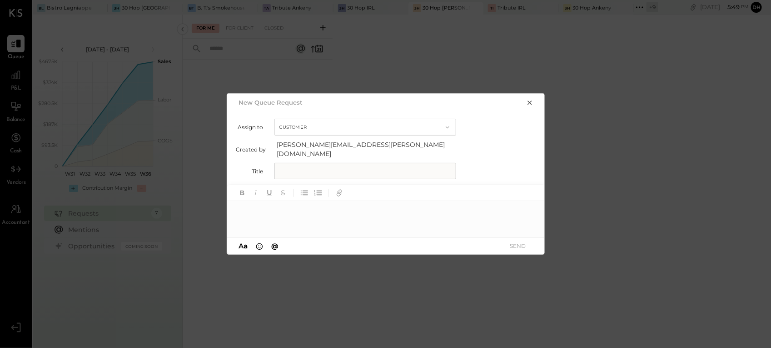
click at [358, 165] on input "text" at bounding box center [365, 171] width 182 height 16
type input "**********"
click at [448, 209] on div at bounding box center [386, 219] width 318 height 36
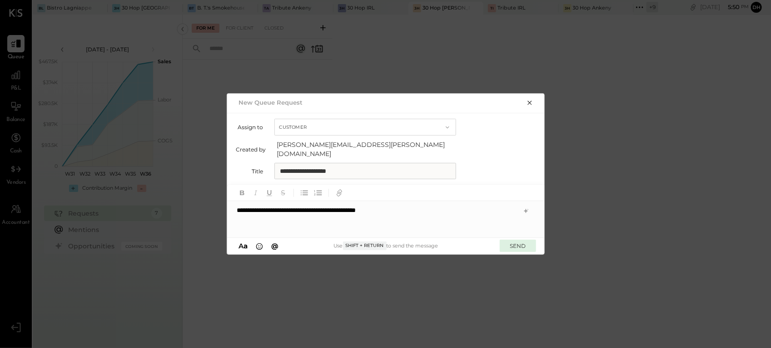
click at [509, 242] on button "SEND" at bounding box center [518, 245] width 36 height 12
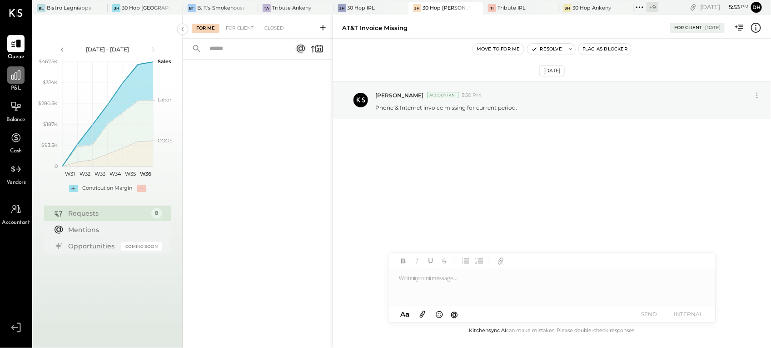
click at [21, 80] on icon at bounding box center [16, 75] width 12 height 12
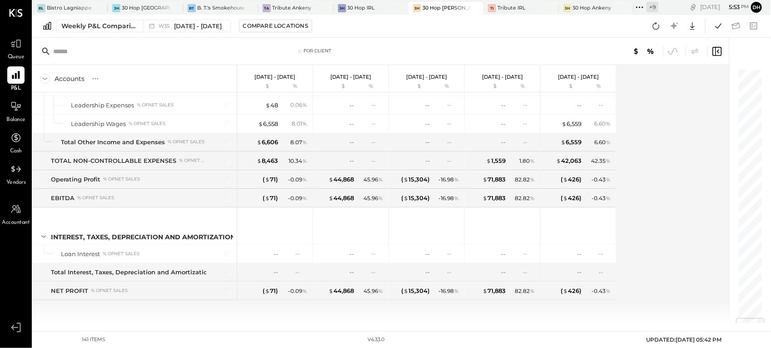
scroll to position [2017, 0]
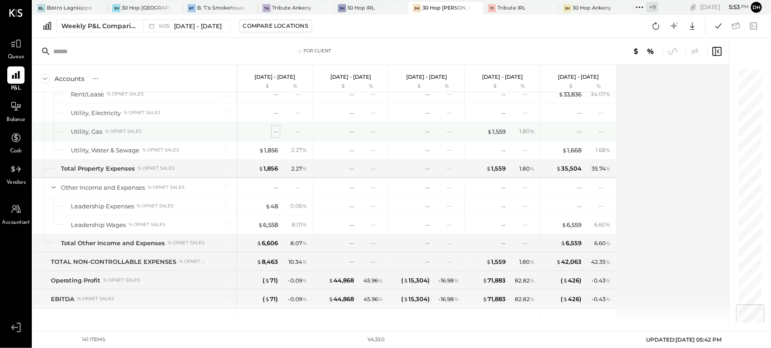
click at [274, 136] on div "--" at bounding box center [276, 131] width 5 height 9
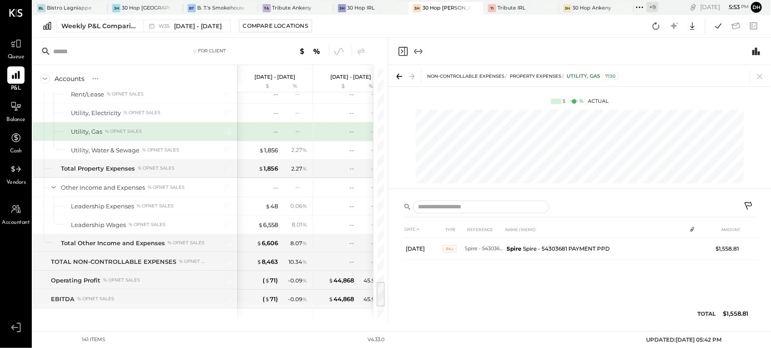
scroll to position [0, 198]
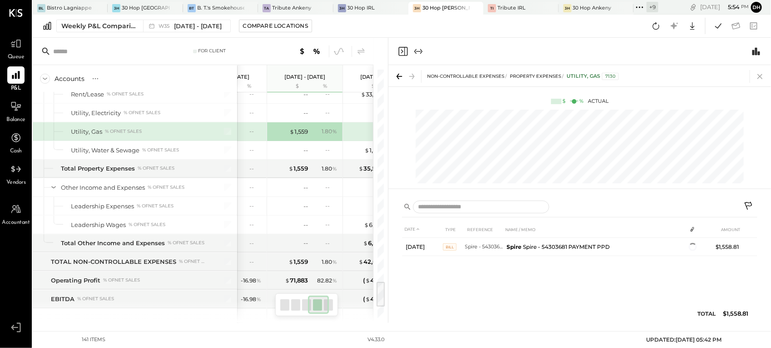
click at [759, 81] on icon at bounding box center [760, 76] width 13 height 13
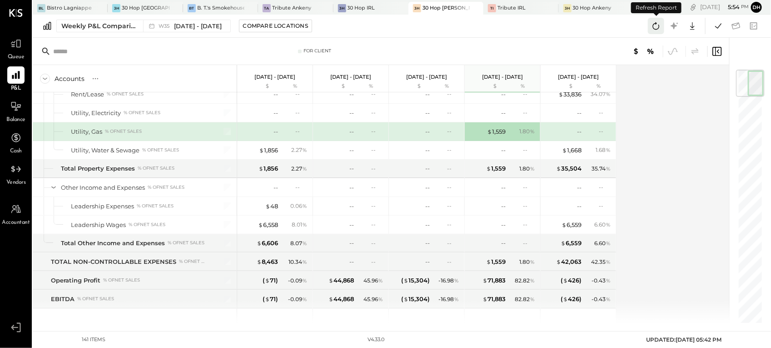
click at [655, 26] on icon at bounding box center [656, 26] width 12 height 12
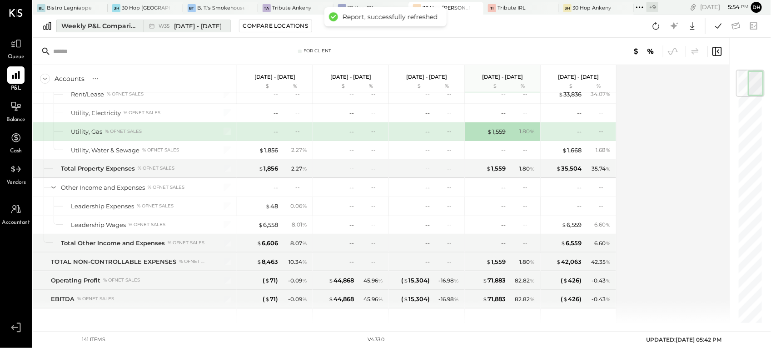
click at [80, 25] on div "Weekly P&L Comparison" at bounding box center [99, 25] width 76 height 9
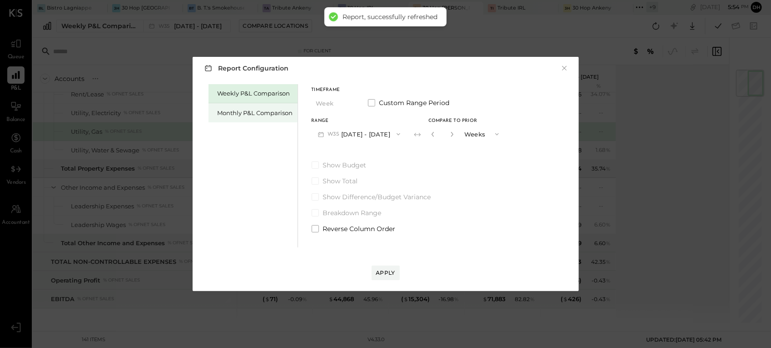
click at [263, 110] on div "Monthly P&L Comparison" at bounding box center [255, 113] width 75 height 9
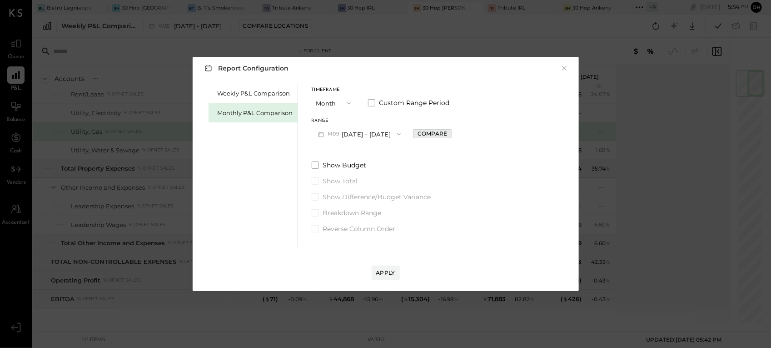
click at [418, 137] on div "Compare" at bounding box center [433, 134] width 30 height 8
click at [449, 137] on button "button" at bounding box center [452, 134] width 7 height 10
type input "*"
click at [391, 132] on span "button" at bounding box center [397, 133] width 12 height 7
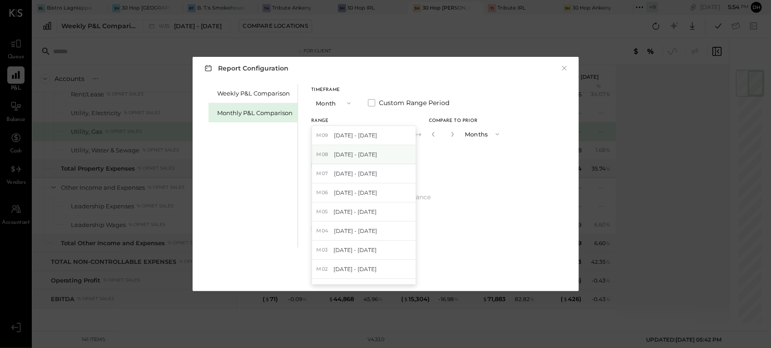
click at [370, 147] on div "M08 Aug 1 - 31, 2025" at bounding box center [364, 154] width 104 height 19
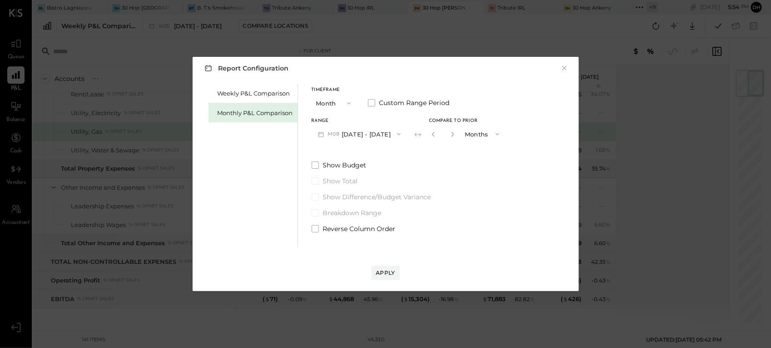
click at [400, 271] on div "Apply" at bounding box center [386, 263] width 368 height 33
click at [396, 269] on button "Apply" at bounding box center [386, 272] width 28 height 15
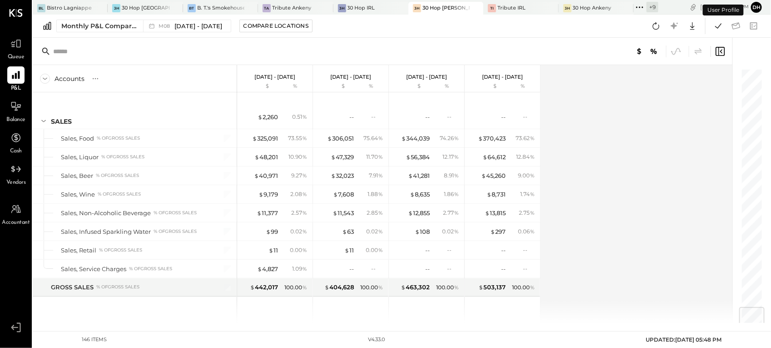
scroll to position [2037, 0]
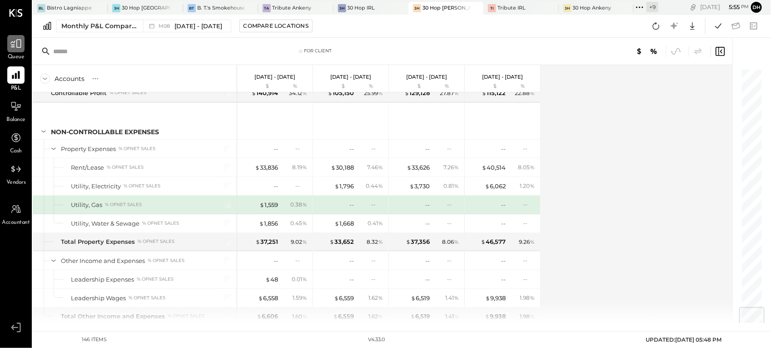
click at [15, 50] on div at bounding box center [15, 43] width 17 height 17
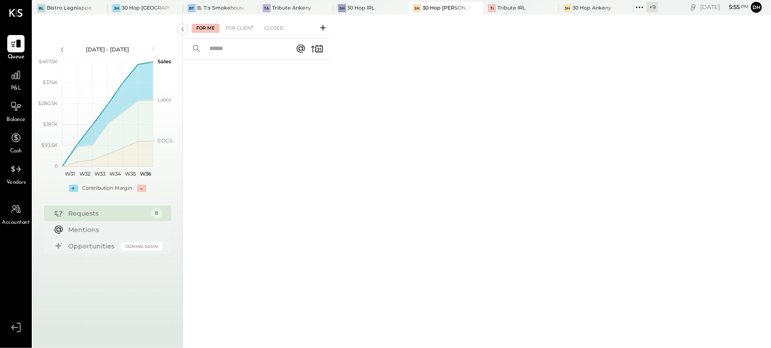
click at [325, 29] on icon at bounding box center [323, 27] width 9 height 9
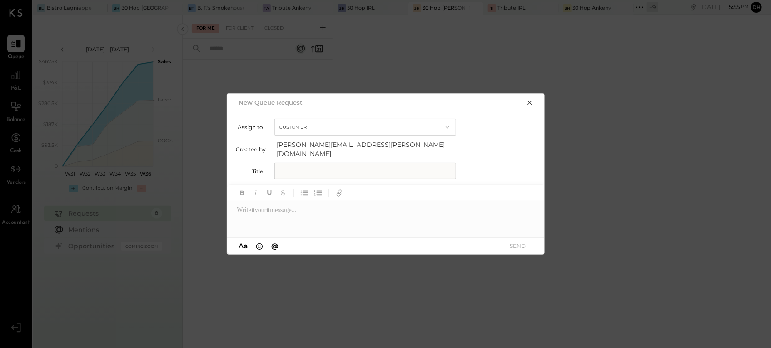
click at [384, 167] on input "text" at bounding box center [365, 171] width 182 height 16
type input "**********"
click at [421, 205] on div at bounding box center [386, 219] width 318 height 36
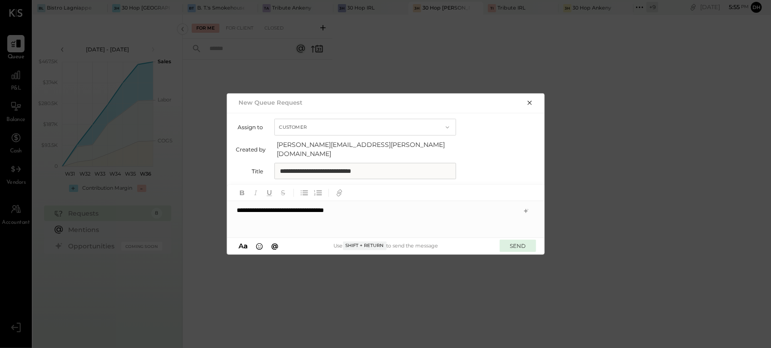
click at [509, 239] on button "SEND" at bounding box center [518, 245] width 36 height 12
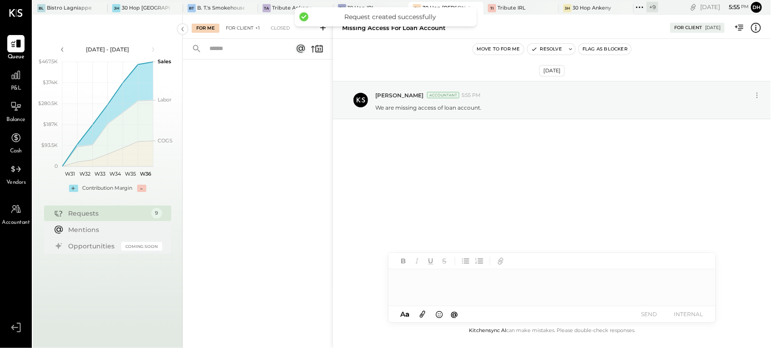
click at [242, 26] on div "For Client +1" at bounding box center [242, 28] width 43 height 9
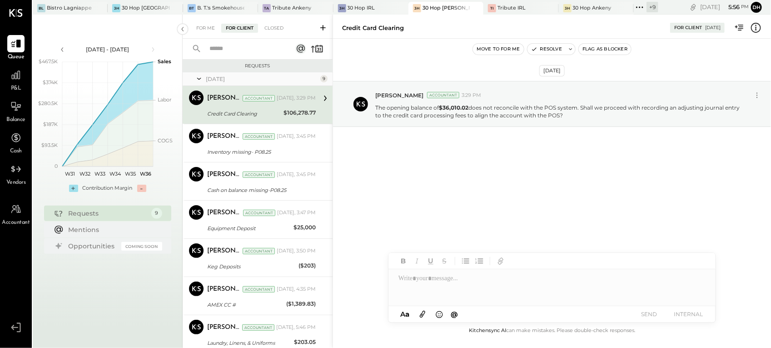
click at [321, 28] on icon at bounding box center [322, 27] width 5 height 5
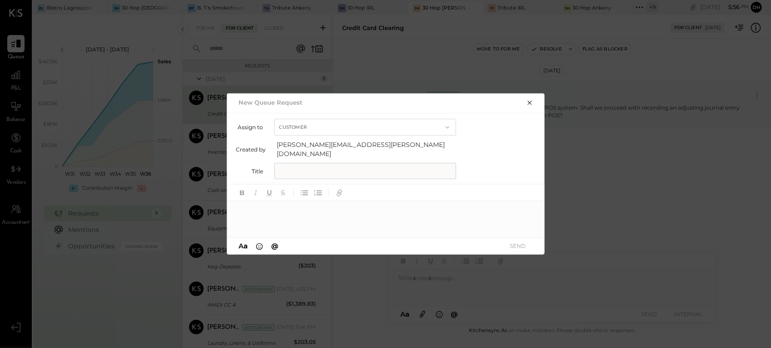
click at [381, 170] on input "text" at bounding box center [365, 171] width 182 height 16
type input "**********"
click at [399, 207] on div at bounding box center [386, 219] width 318 height 36
click at [529, 207] on icon at bounding box center [526, 210] width 7 height 7
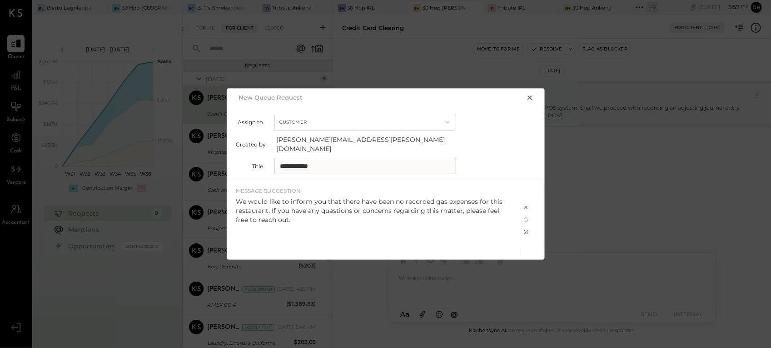
click at [526, 228] on icon at bounding box center [526, 231] width 7 height 7
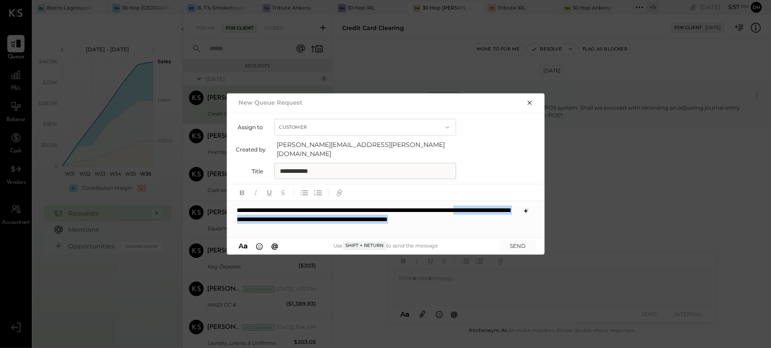
drag, startPoint x: 281, startPoint y: 214, endPoint x: 310, endPoint y: 229, distance: 33.5
click at [310, 229] on div "**********" at bounding box center [386, 219] width 318 height 36
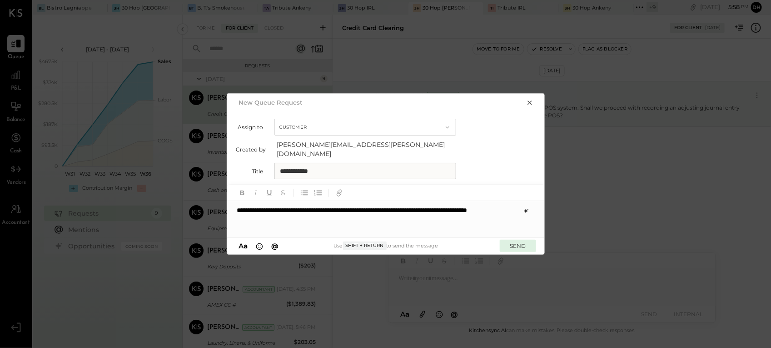
click at [521, 239] on button "SEND" at bounding box center [518, 245] width 36 height 12
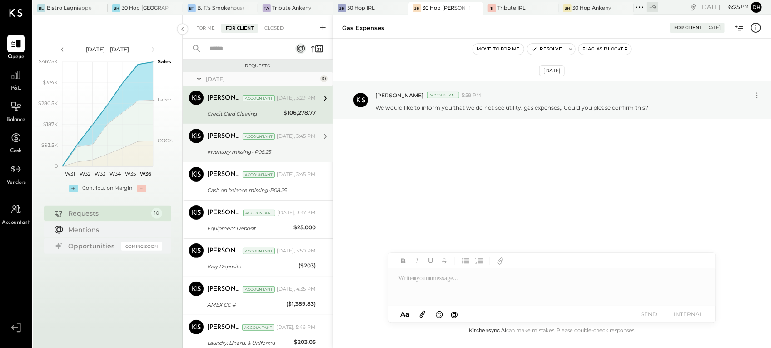
click at [229, 145] on div "Dhwani Solanki Accountant Today, 3:45 PM Inventory missing- P08.25 Inventory mi…" at bounding box center [261, 143] width 109 height 29
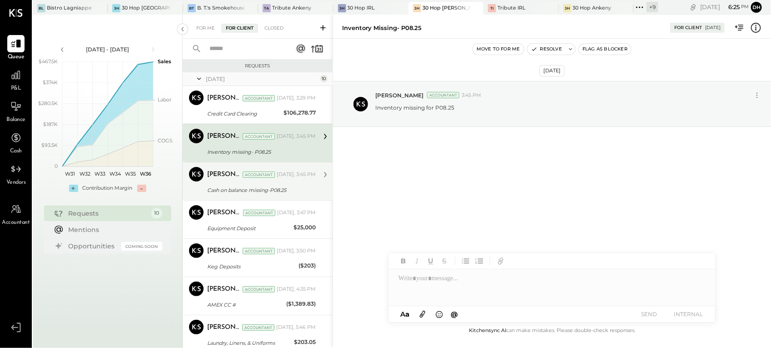
click at [224, 189] on div "Cash on balance missing-P08.25" at bounding box center [260, 189] width 106 height 9
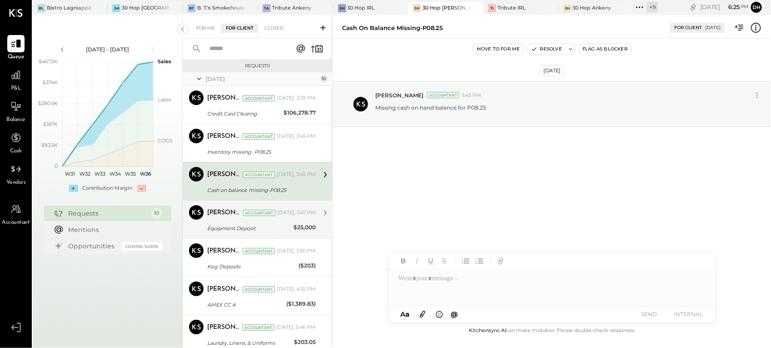
click at [228, 226] on div "Equipment Deposit" at bounding box center [249, 228] width 84 height 9
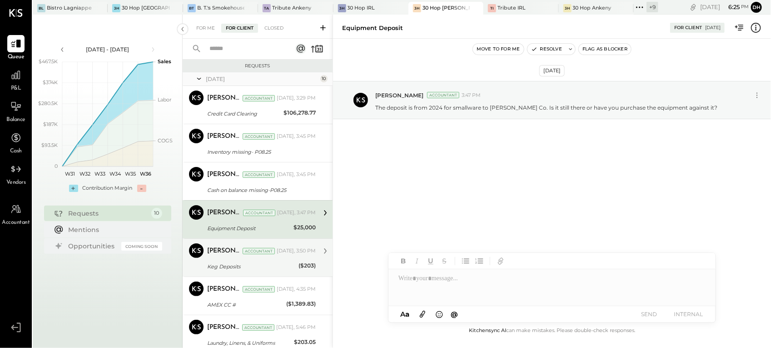
click at [222, 250] on div "[PERSON_NAME]" at bounding box center [224, 250] width 34 height 9
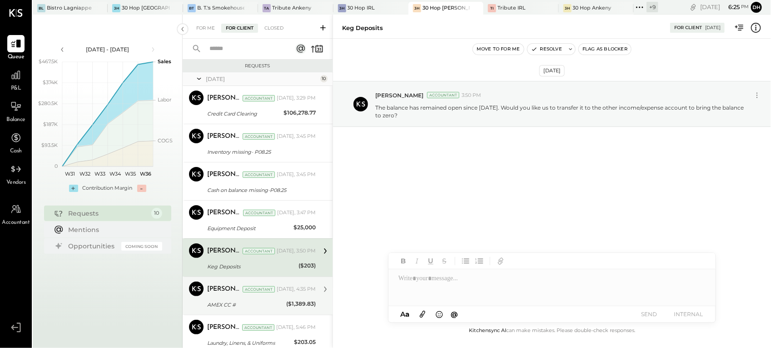
click at [213, 284] on div "Dhwani Solanki Accountant Today, 4:35 PM" at bounding box center [261, 289] width 109 height 13
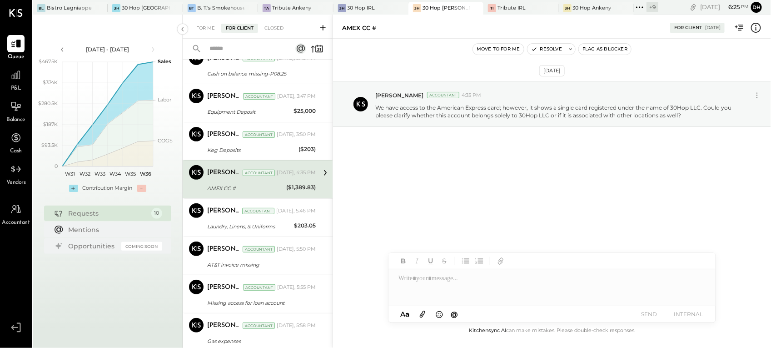
scroll to position [149, 0]
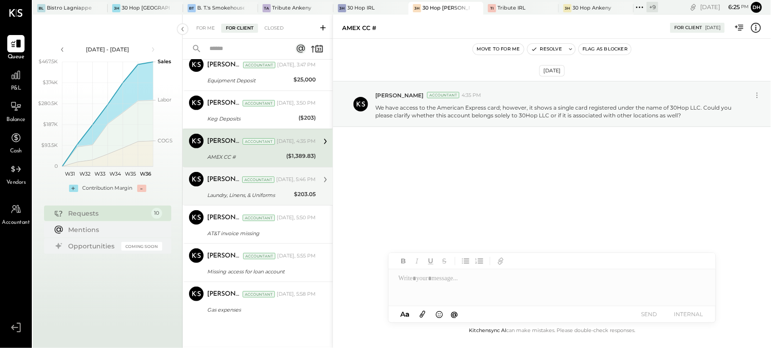
click at [223, 200] on div "Dhwani Solanki Accountant Dhwani Solanki Accountant Today, 5:46 PM Laundry, Lin…" at bounding box center [258, 186] width 150 height 38
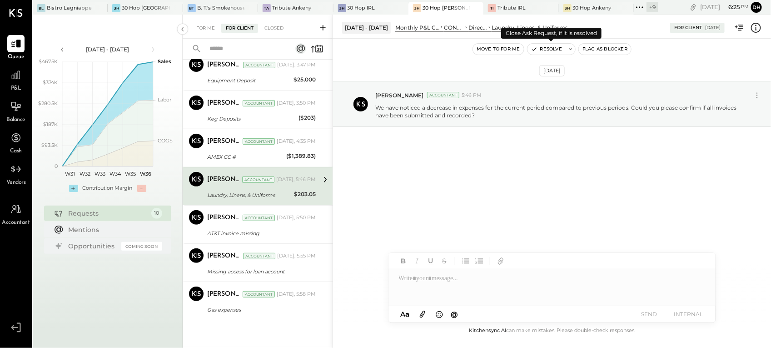
click at [551, 48] on button "Resolve" at bounding box center [547, 49] width 38 height 11
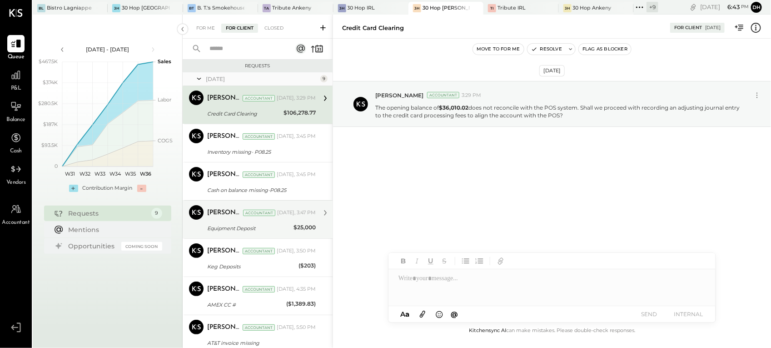
scroll to position [110, 0]
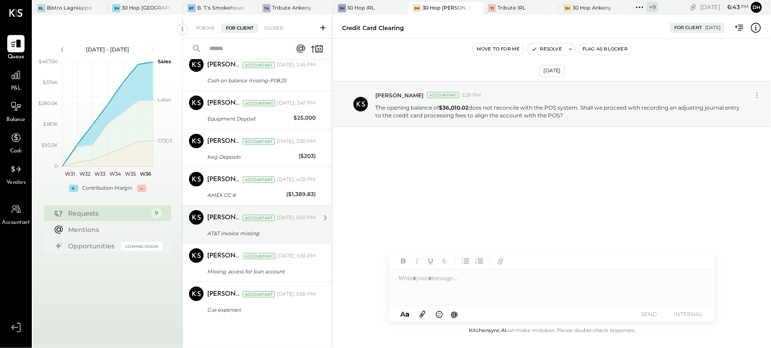
click at [229, 216] on div "[PERSON_NAME]" at bounding box center [224, 217] width 34 height 9
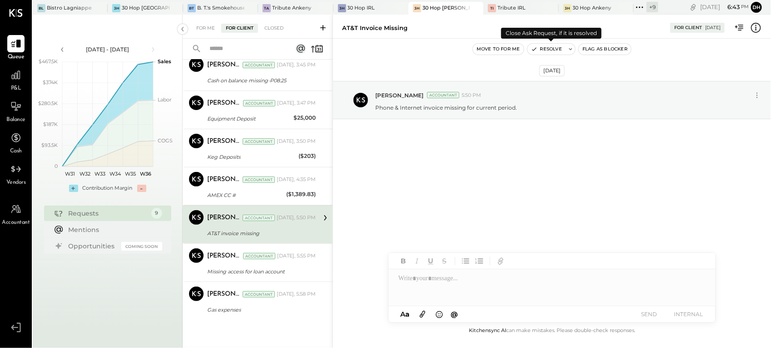
click at [550, 50] on button "Resolve" at bounding box center [547, 49] width 38 height 11
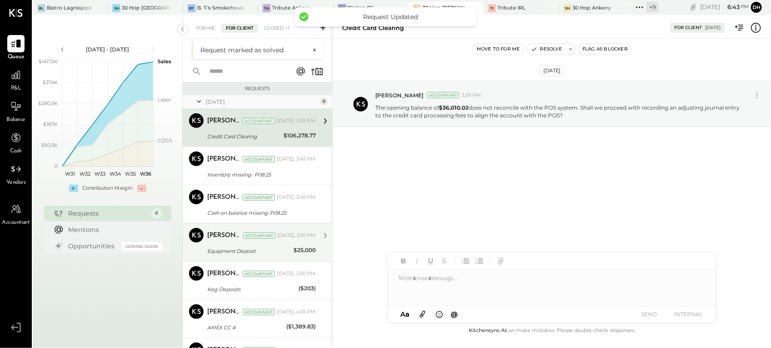
scroll to position [73, 0]
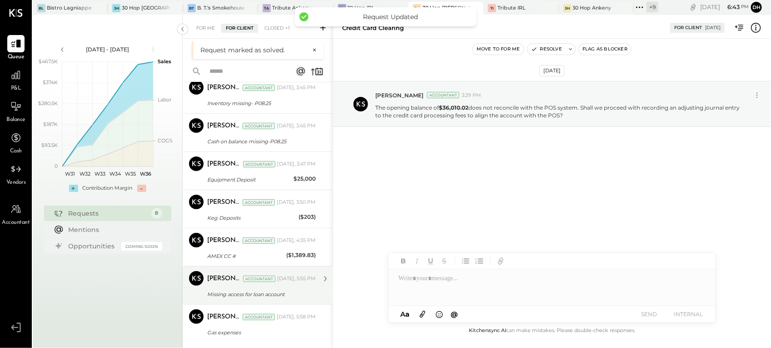
click at [231, 298] on div "Missing access for loan account" at bounding box center [260, 294] width 106 height 11
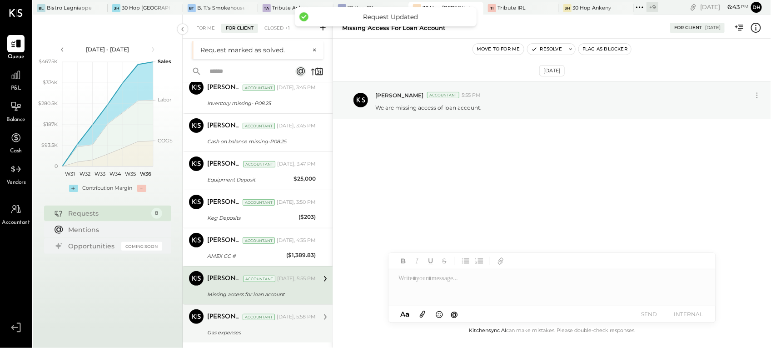
click at [227, 328] on div "Gas expenses" at bounding box center [260, 332] width 106 height 9
